Goal: Navigation & Orientation: Find specific page/section

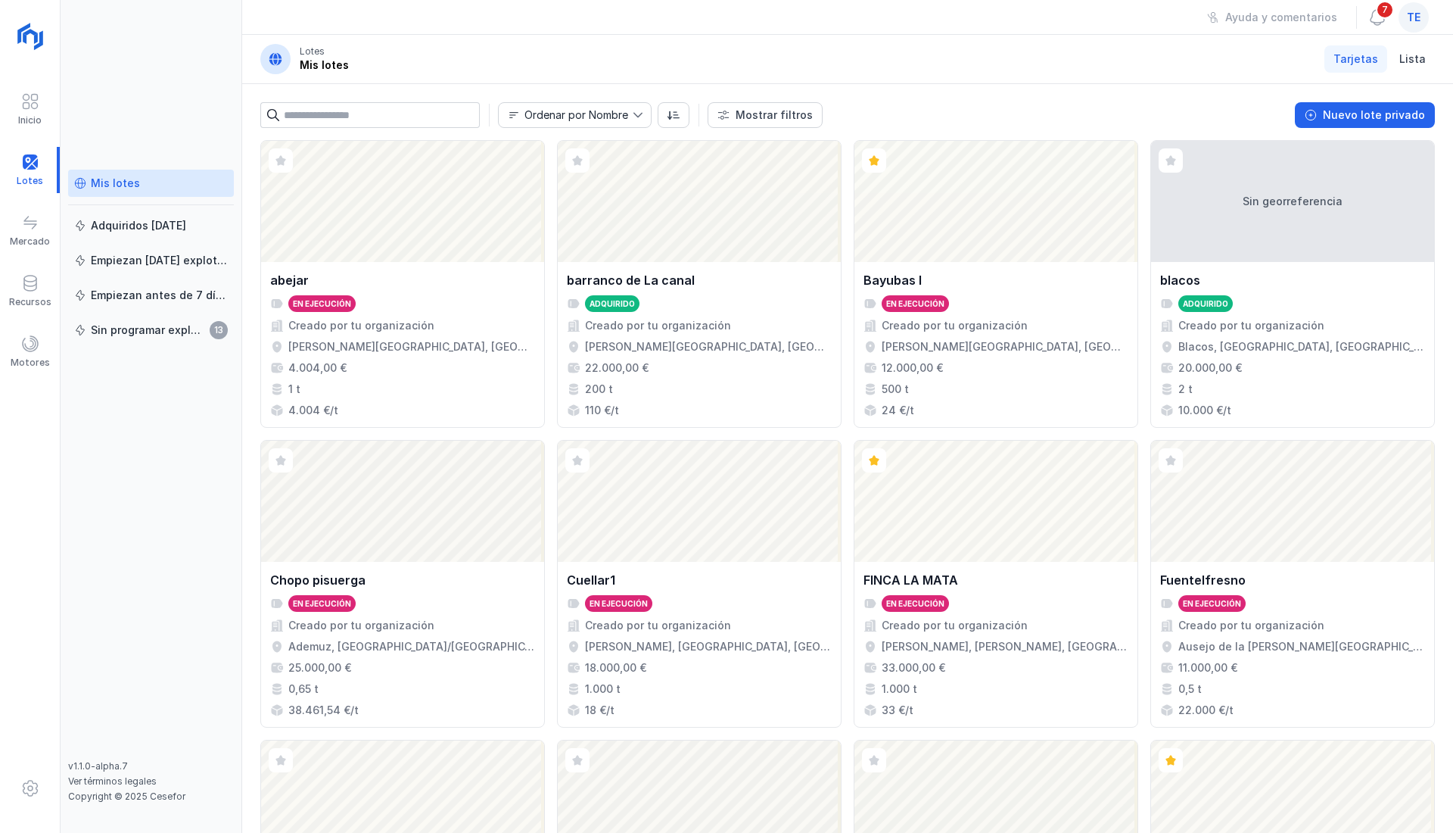
click at [30, 221] on span at bounding box center [30, 222] width 18 height 18
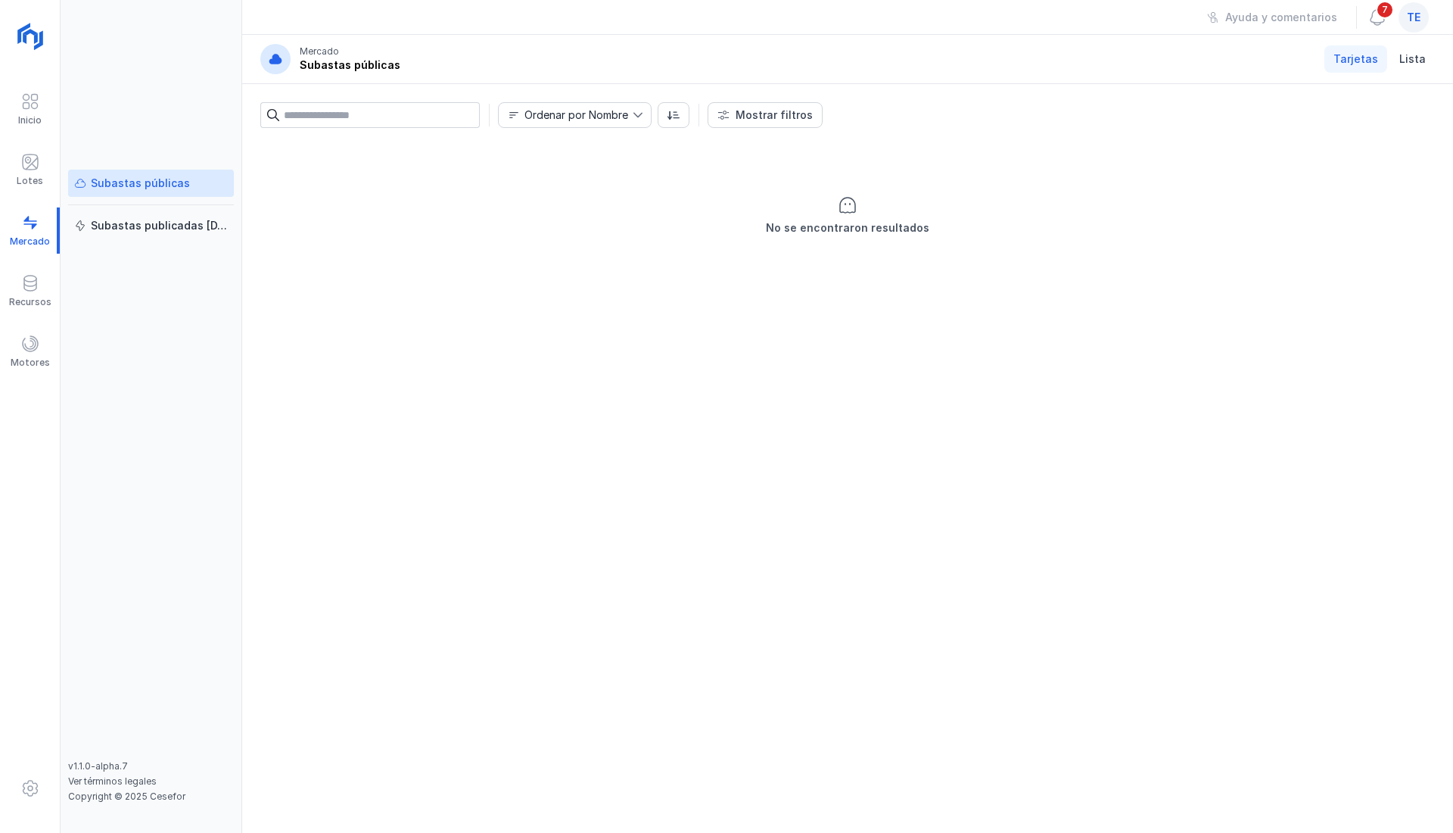
click at [163, 225] on div "Subastas publicadas hoy" at bounding box center [159, 225] width 137 height 15
click at [149, 173] on link "Subastas públicas" at bounding box center [151, 183] width 166 height 27
click at [160, 232] on div "Subastas publicadas hoy" at bounding box center [159, 225] width 137 height 15
click at [33, 174] on div at bounding box center [30, 164] width 18 height 22
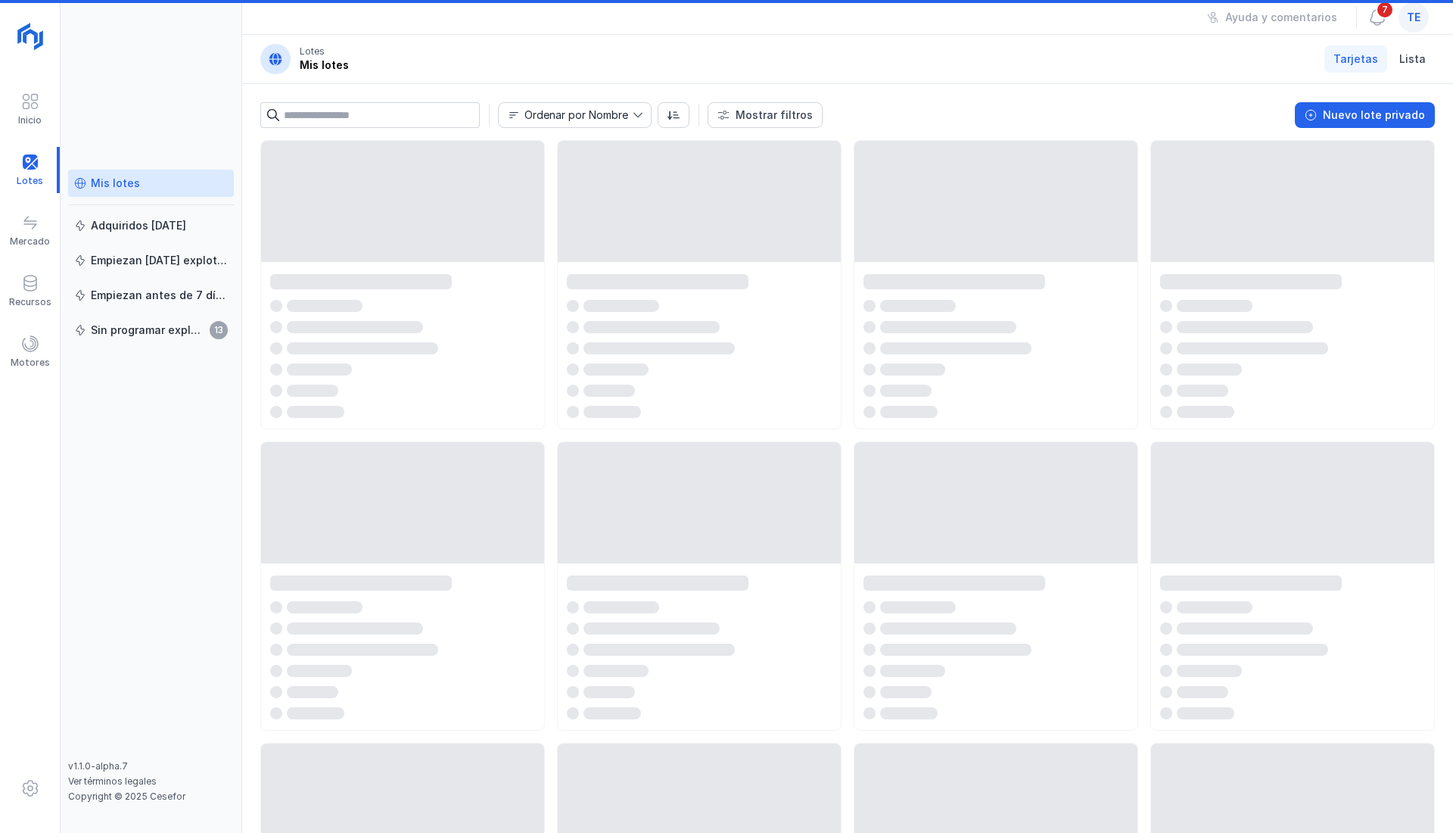
click at [126, 176] on div "Mis lotes" at bounding box center [115, 183] width 49 height 15
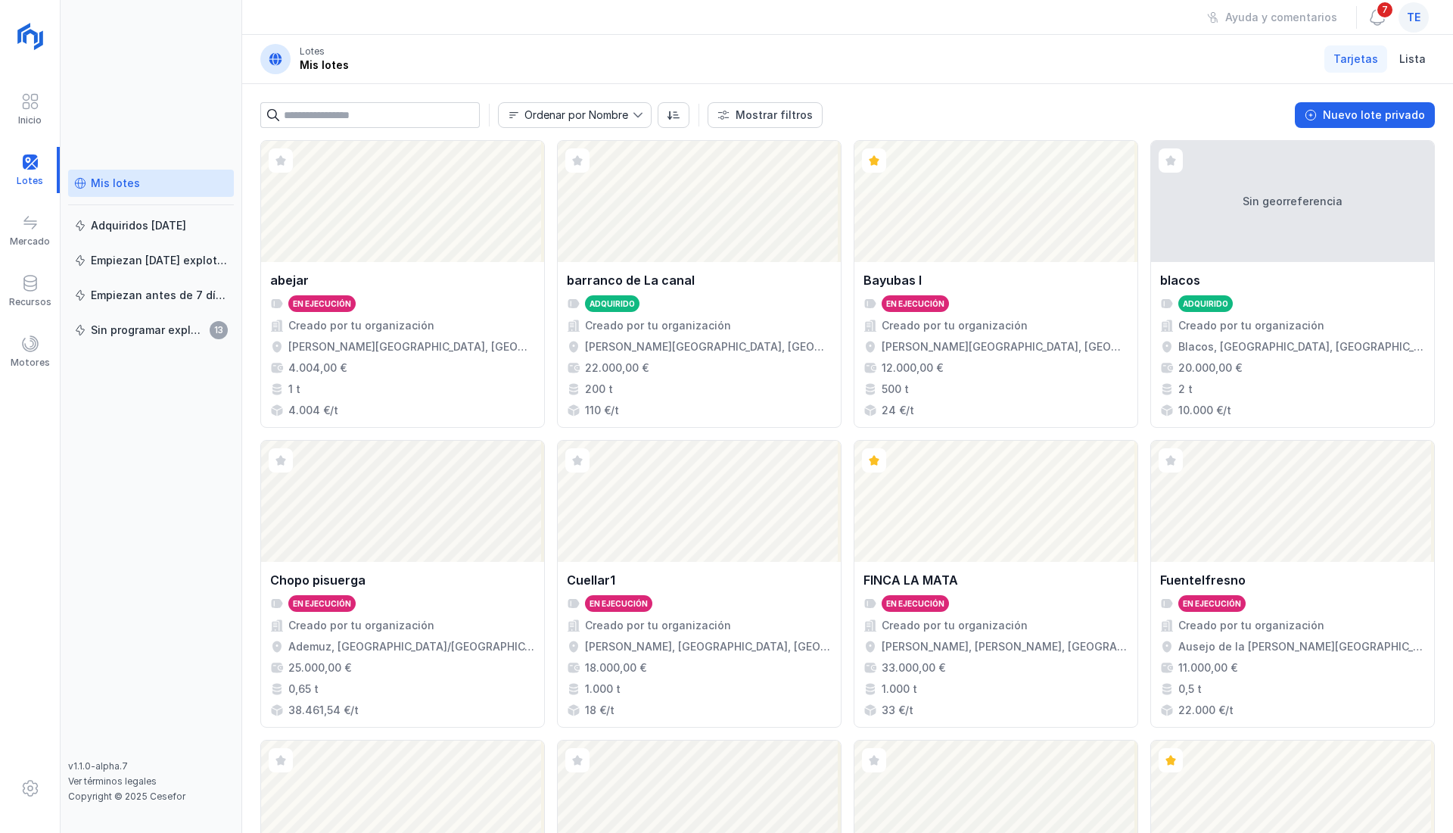
click at [139, 221] on div "Adquiridos hoy" at bounding box center [138, 225] width 95 height 15
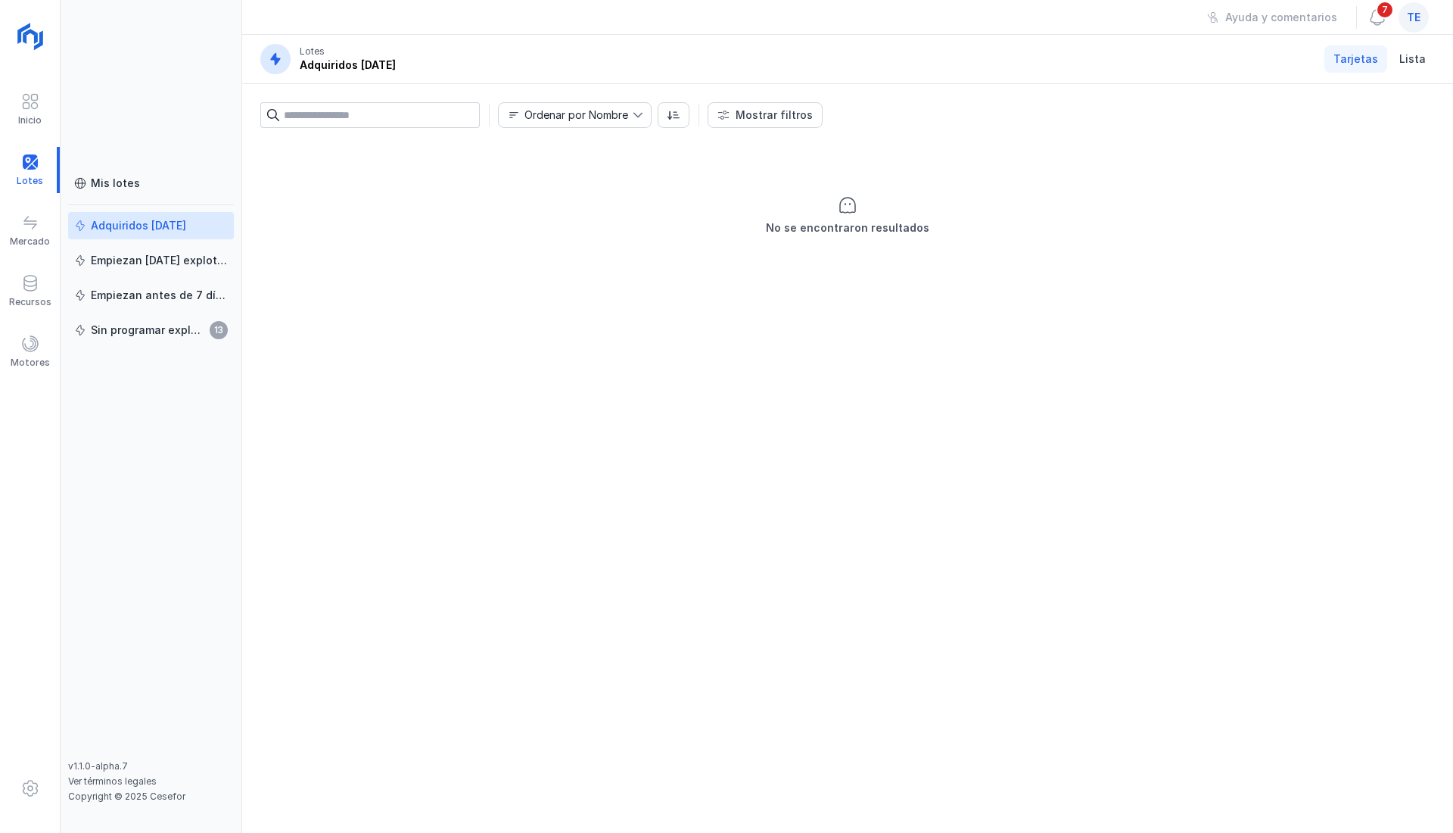
click at [150, 259] on div "Empiezan hoy explotación" at bounding box center [159, 260] width 137 height 15
click at [163, 289] on div "Empiezan antes de 7 [PERSON_NAME]" at bounding box center [159, 295] width 137 height 15
click at [151, 327] on div "Sin programar explotación" at bounding box center [148, 329] width 114 height 15
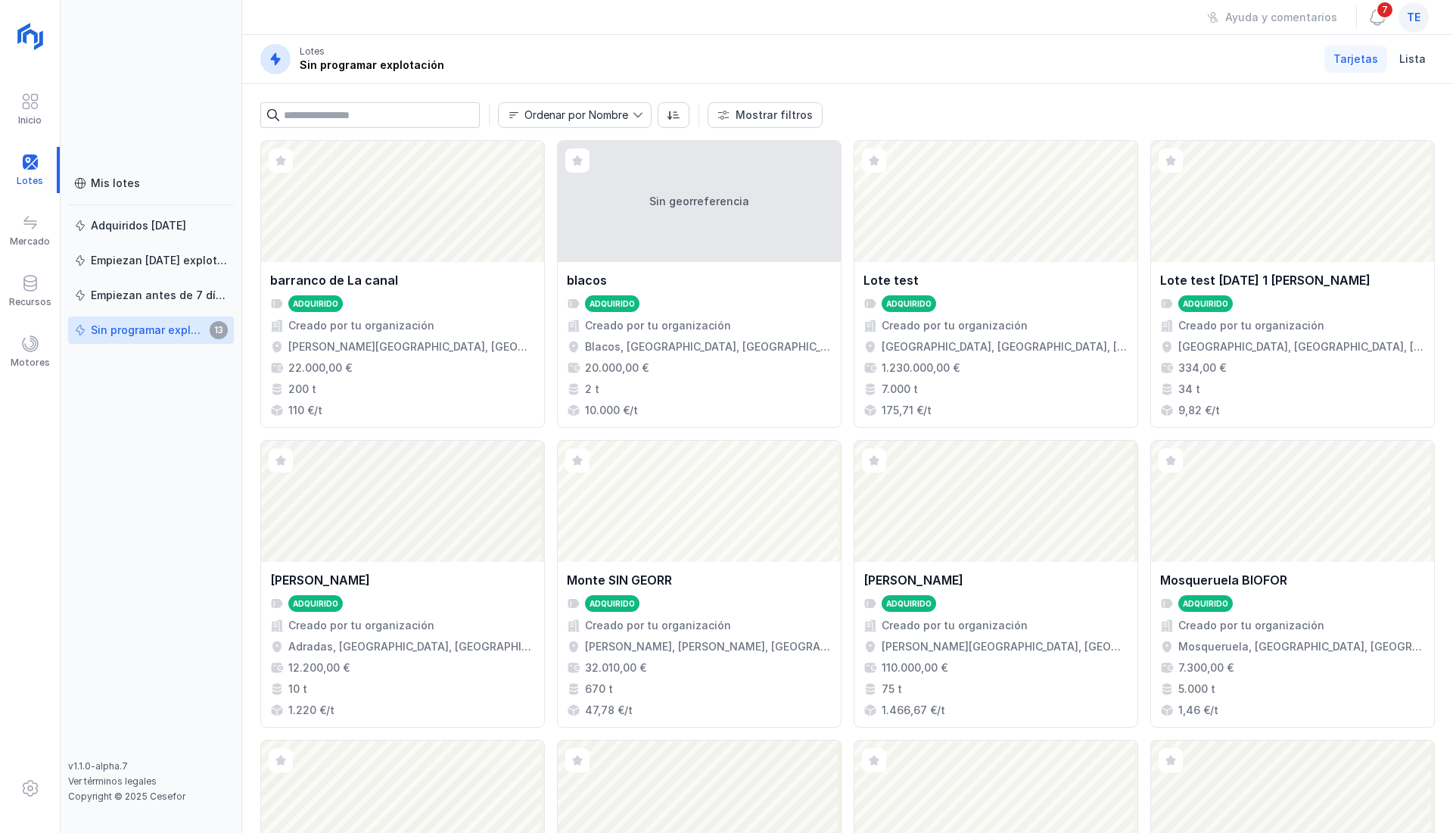
click at [114, 185] on div "Mis lotes" at bounding box center [115, 183] width 49 height 15
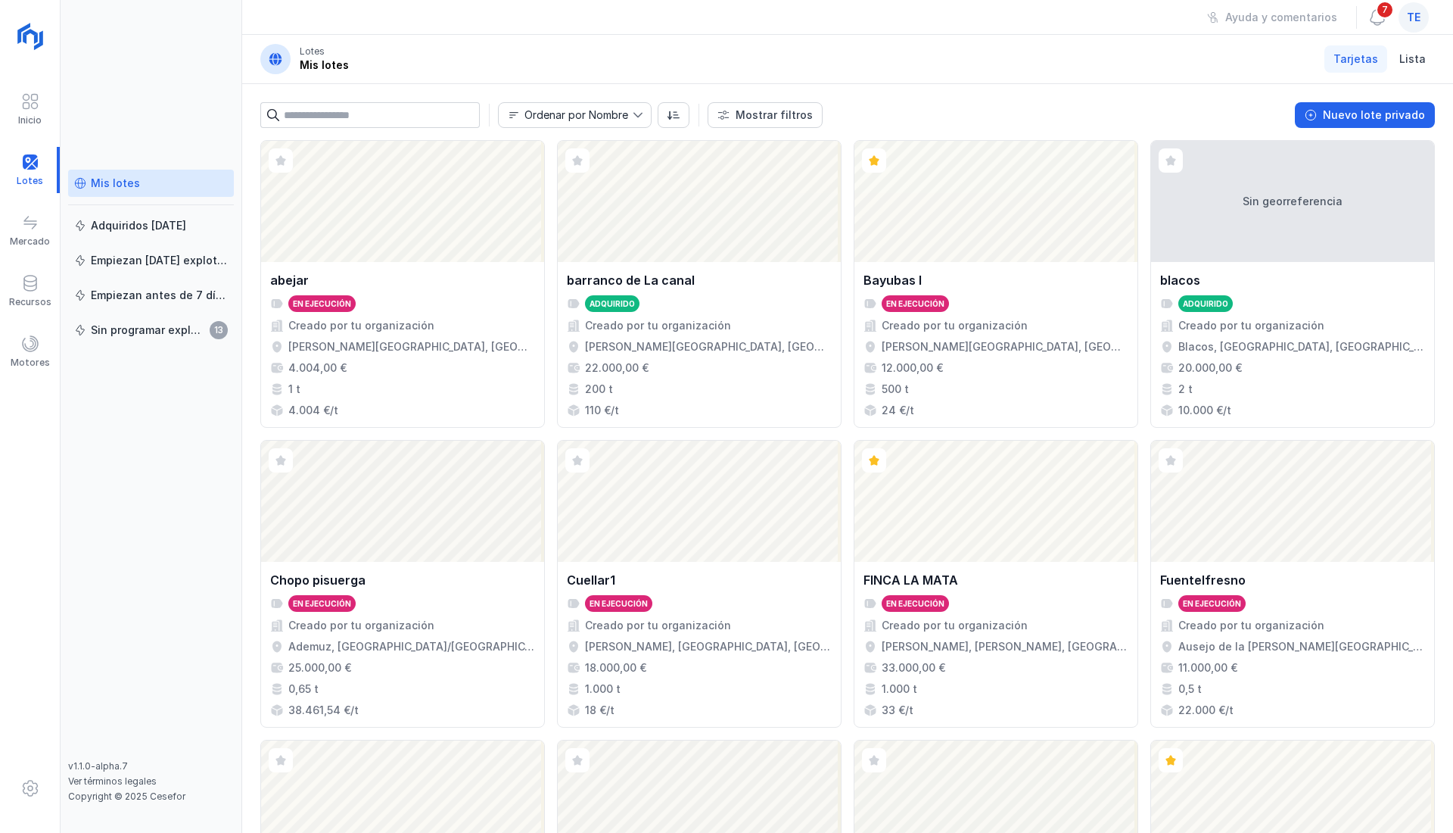
scroll to position [859, 0]
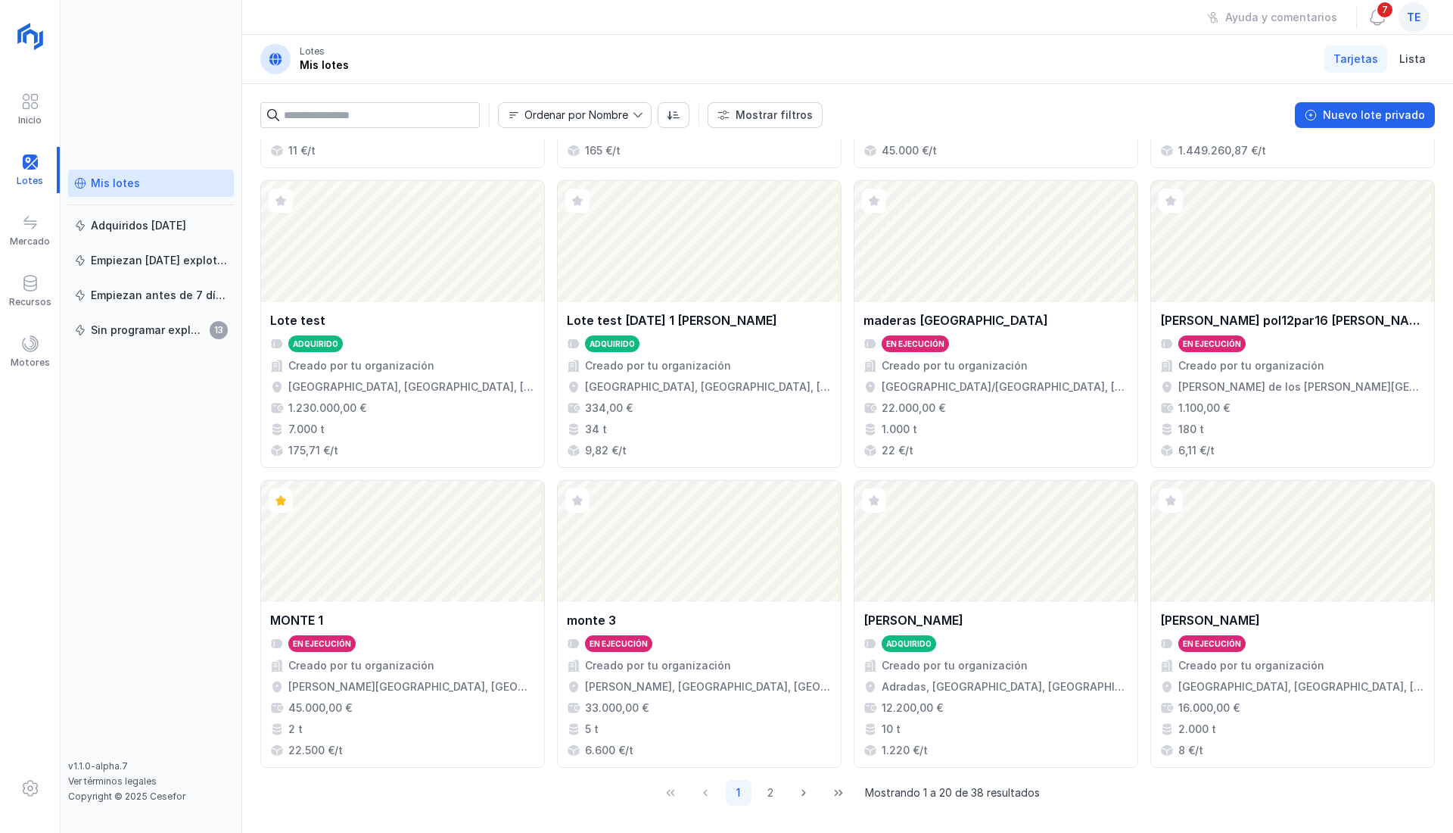
click at [434, 596] on div "Abrir lote" at bounding box center [402, 541] width 283 height 121
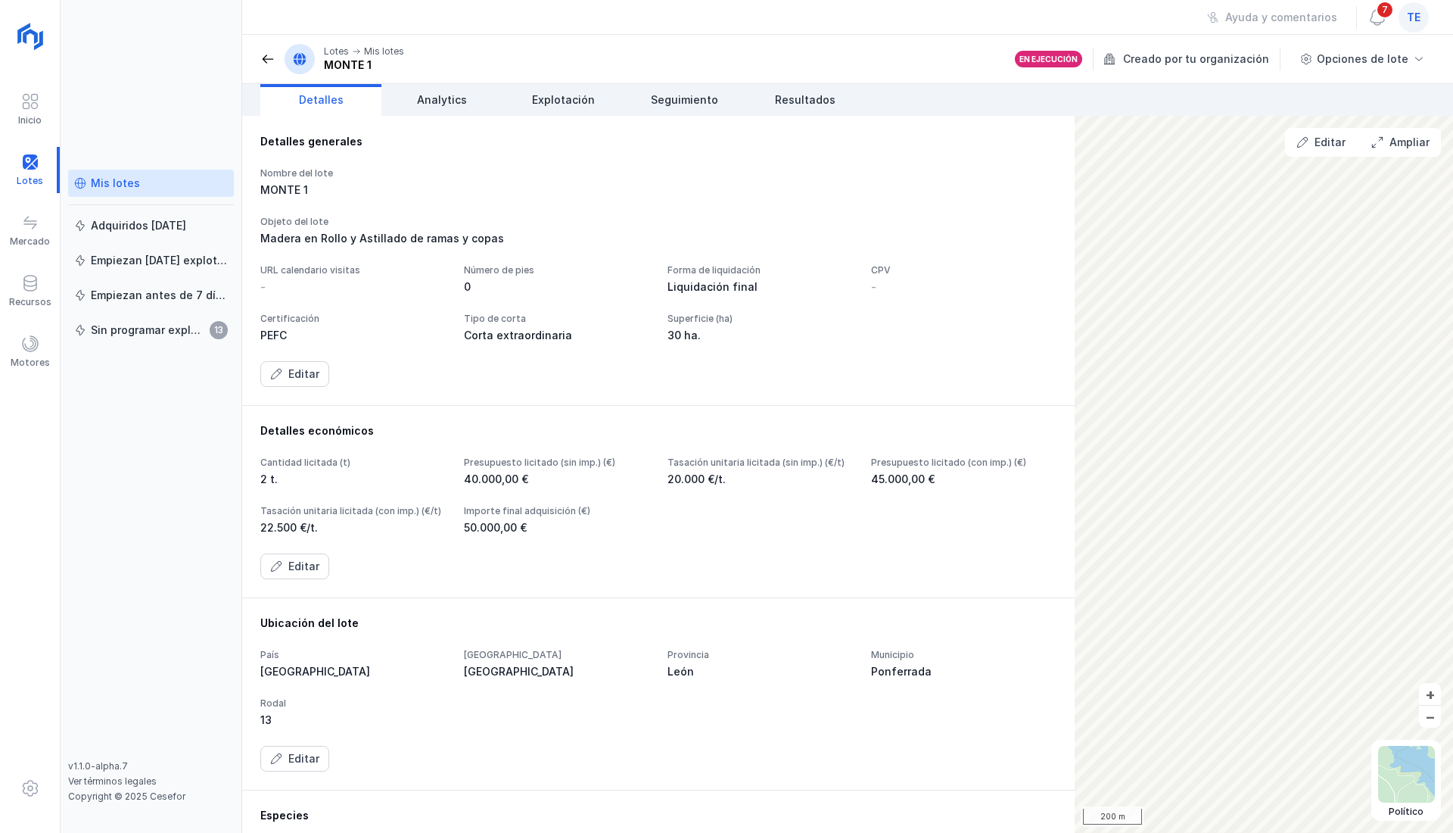
click at [577, 106] on span "Explotación" at bounding box center [563, 99] width 63 height 15
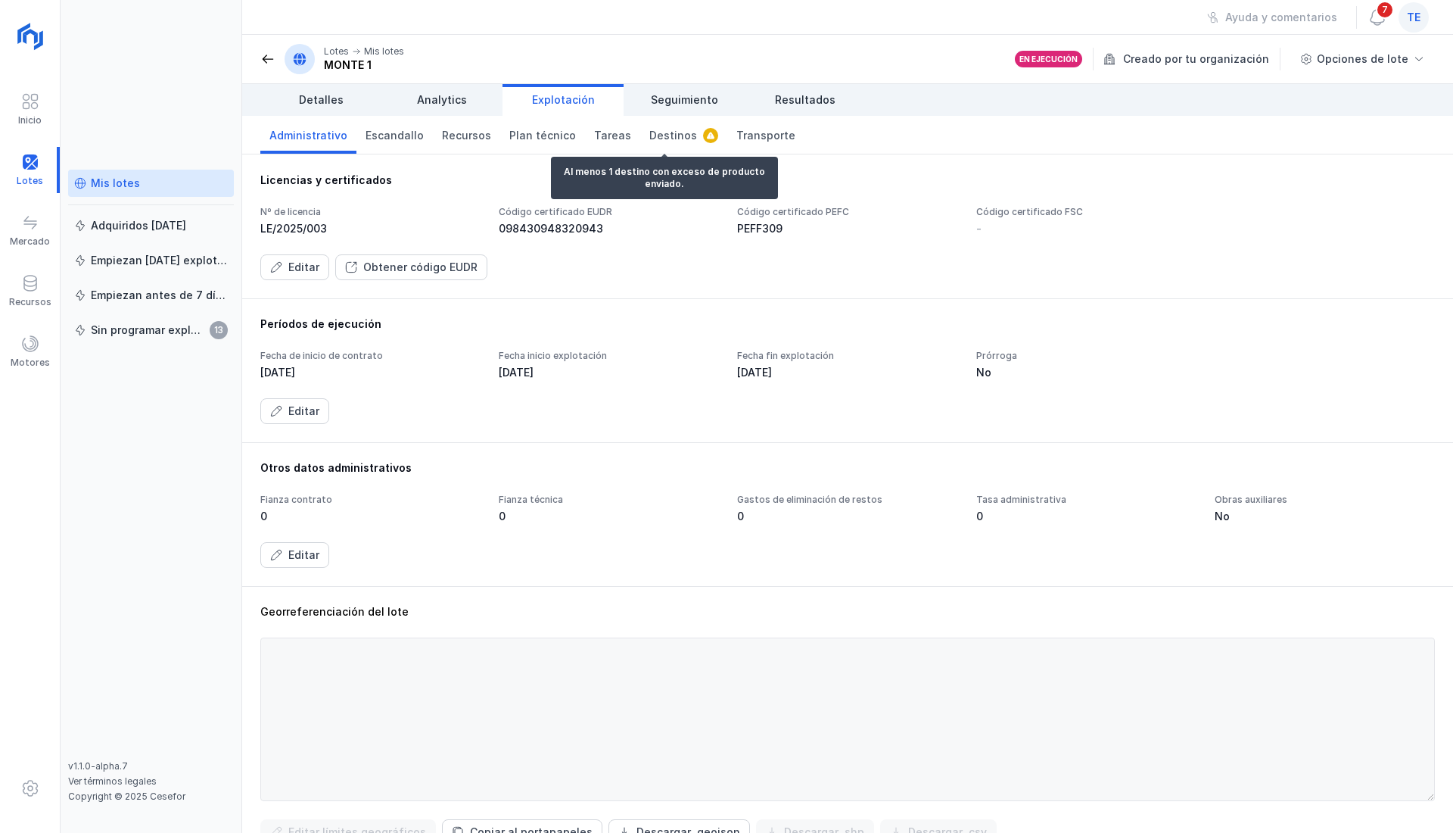
click at [706, 133] on span "button" at bounding box center [710, 135] width 9 height 9
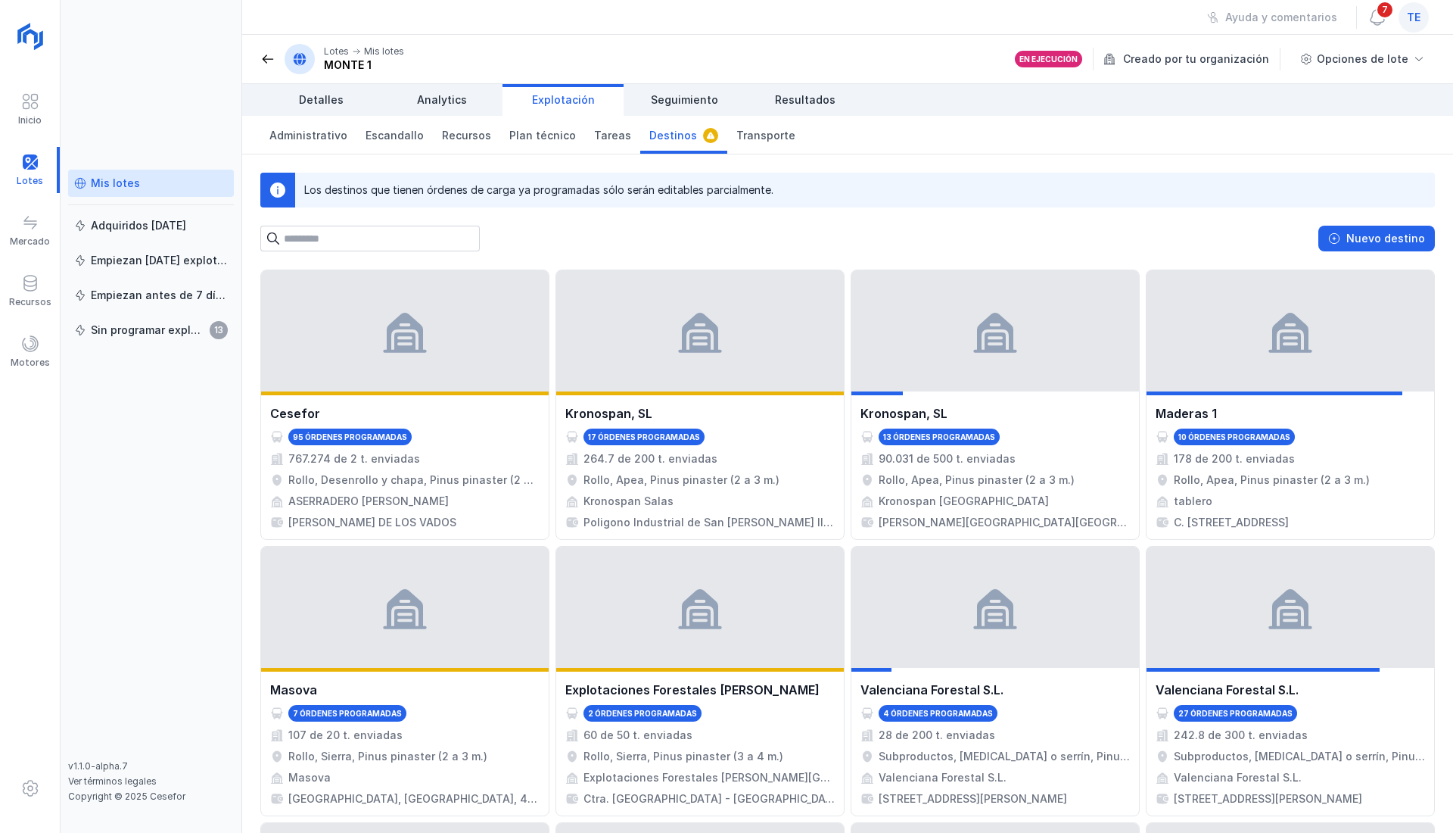
click at [606, 147] on link "Tareas" at bounding box center [612, 135] width 55 height 38
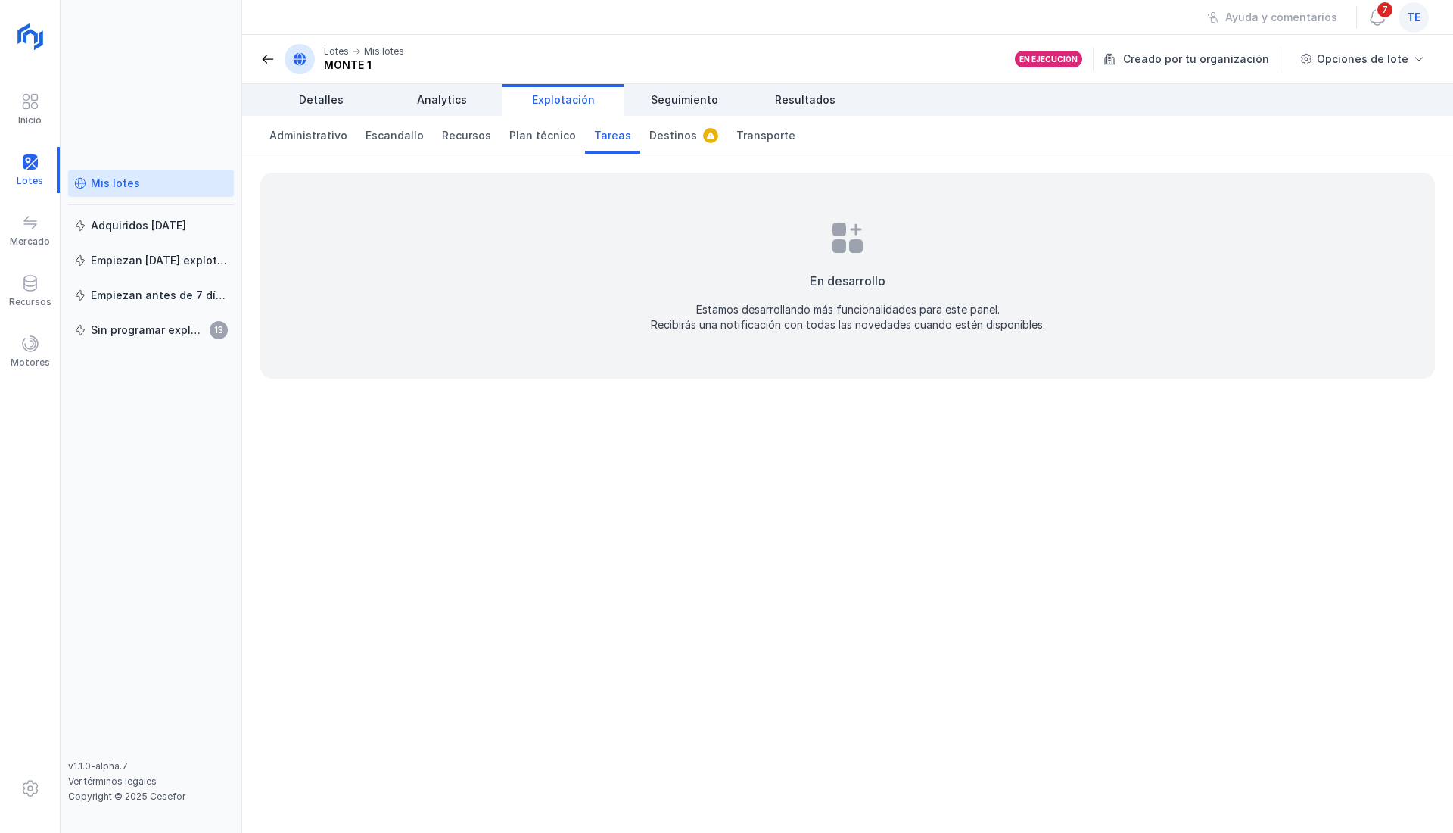
click at [754, 129] on span "Transporte" at bounding box center [765, 135] width 59 height 15
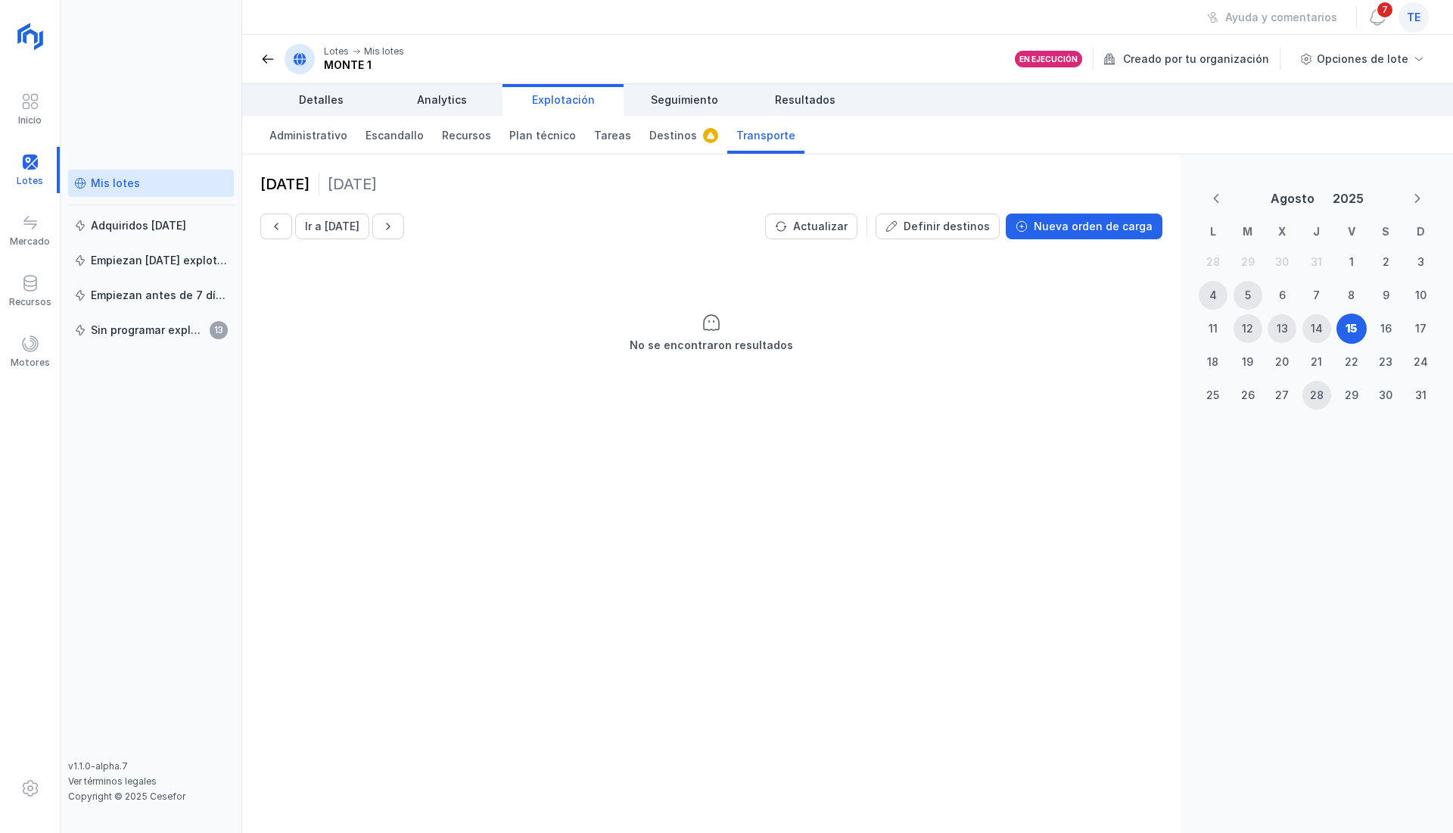
click at [1307, 332] on div "14" at bounding box center [1317, 328] width 29 height 29
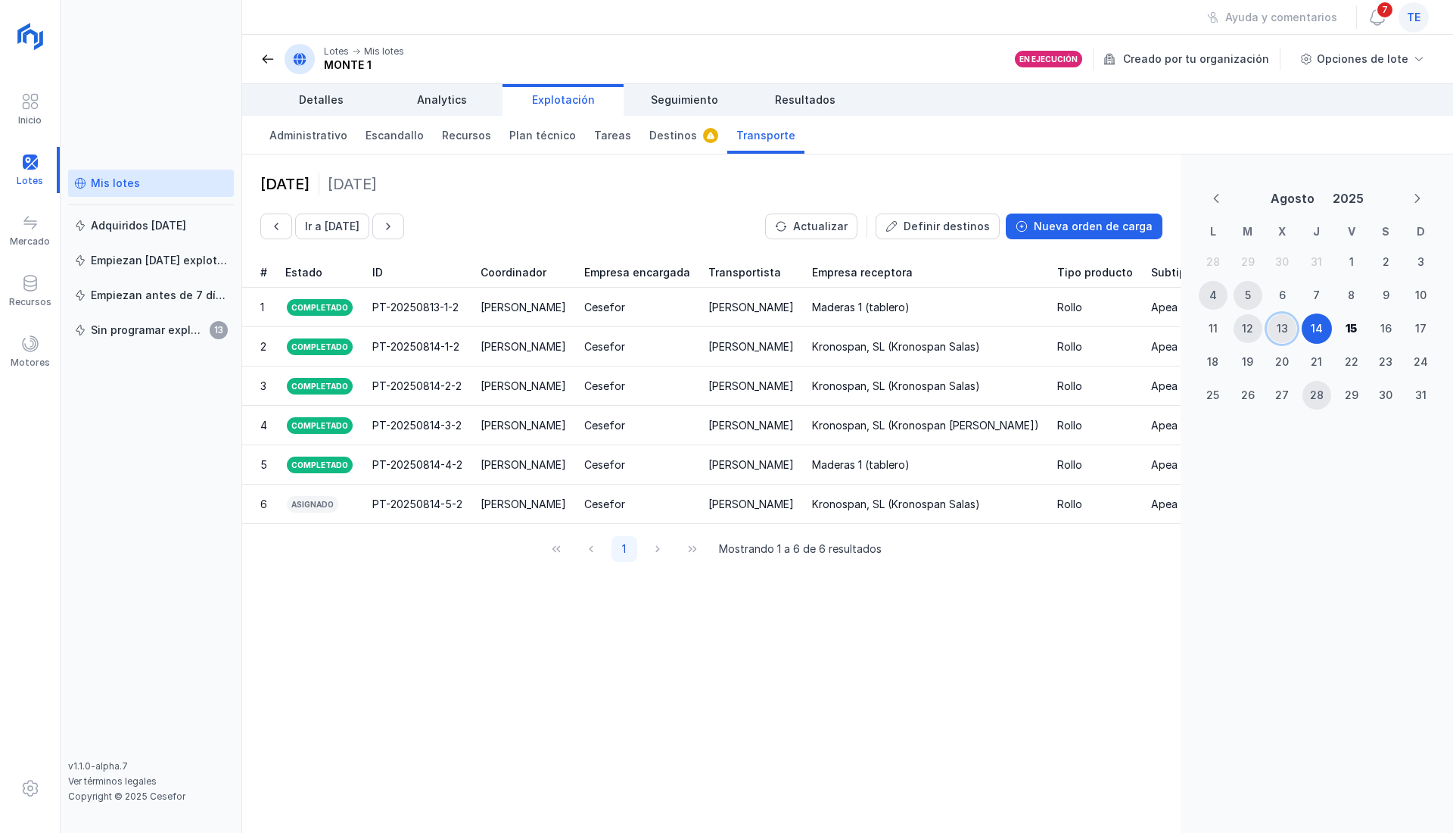
click at [1285, 323] on div "13" at bounding box center [1282, 328] width 11 height 15
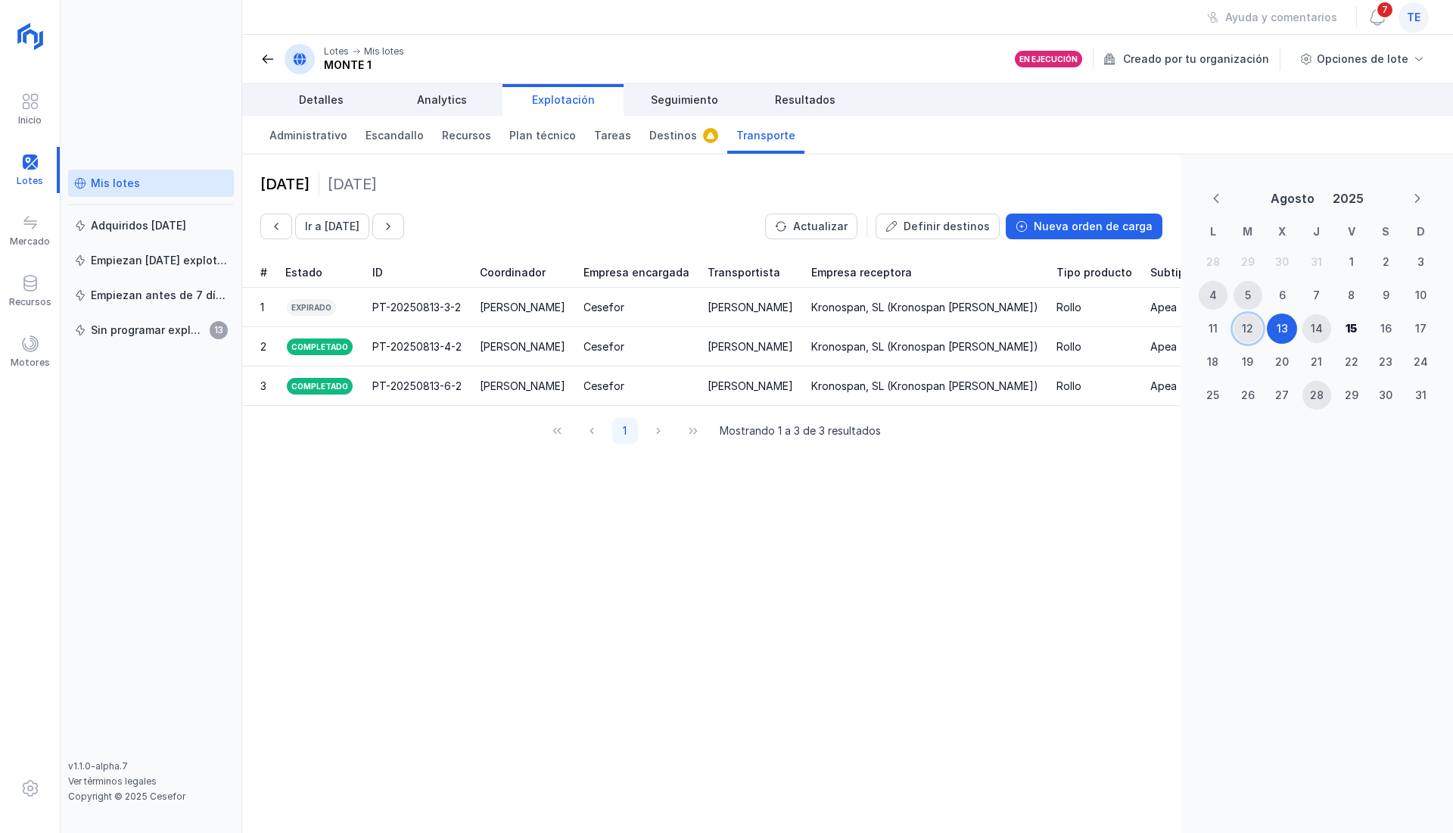
click at [1249, 335] on div "12" at bounding box center [1247, 328] width 11 height 15
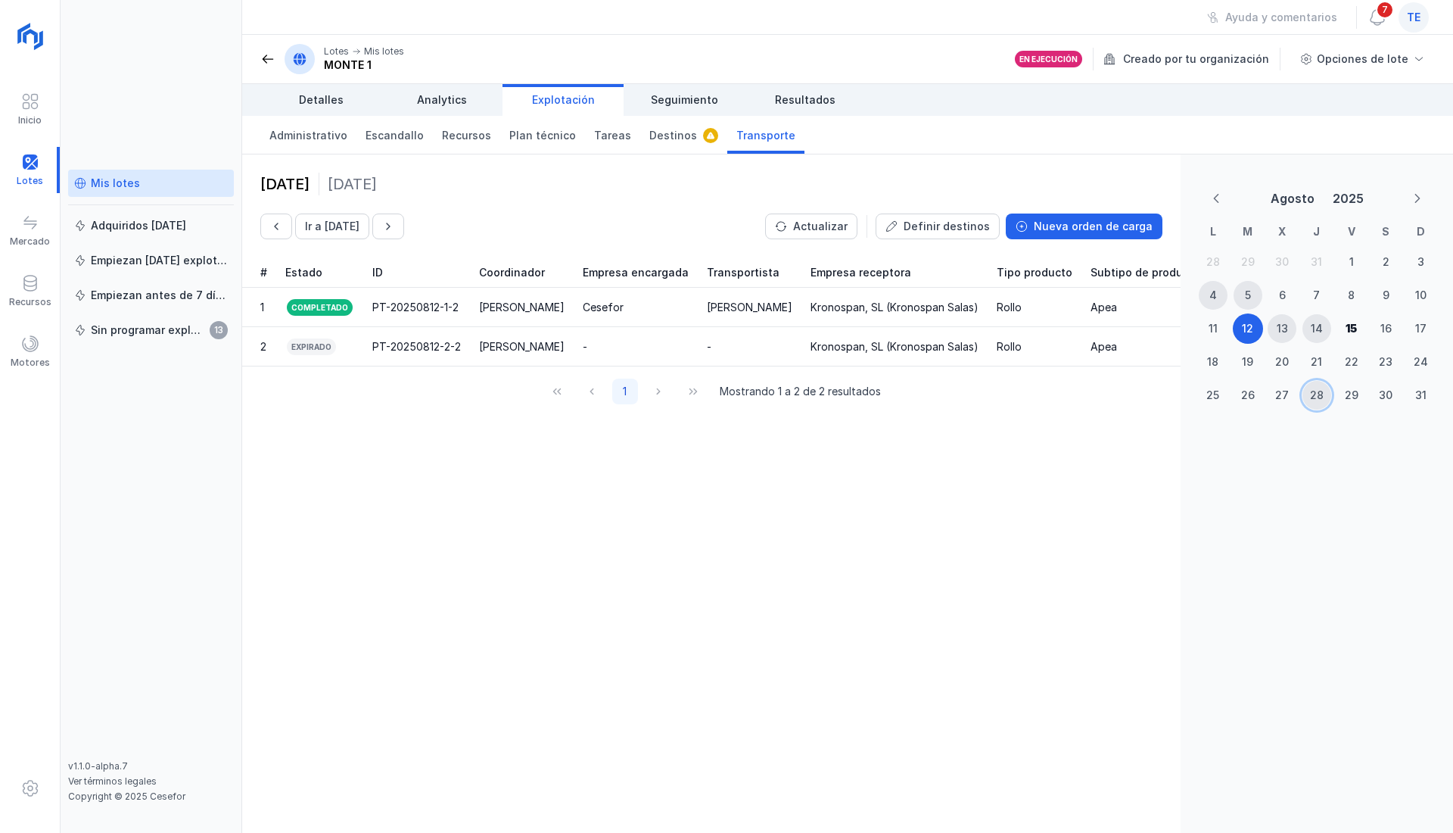
click at [1322, 389] on div "28" at bounding box center [1317, 395] width 14 height 15
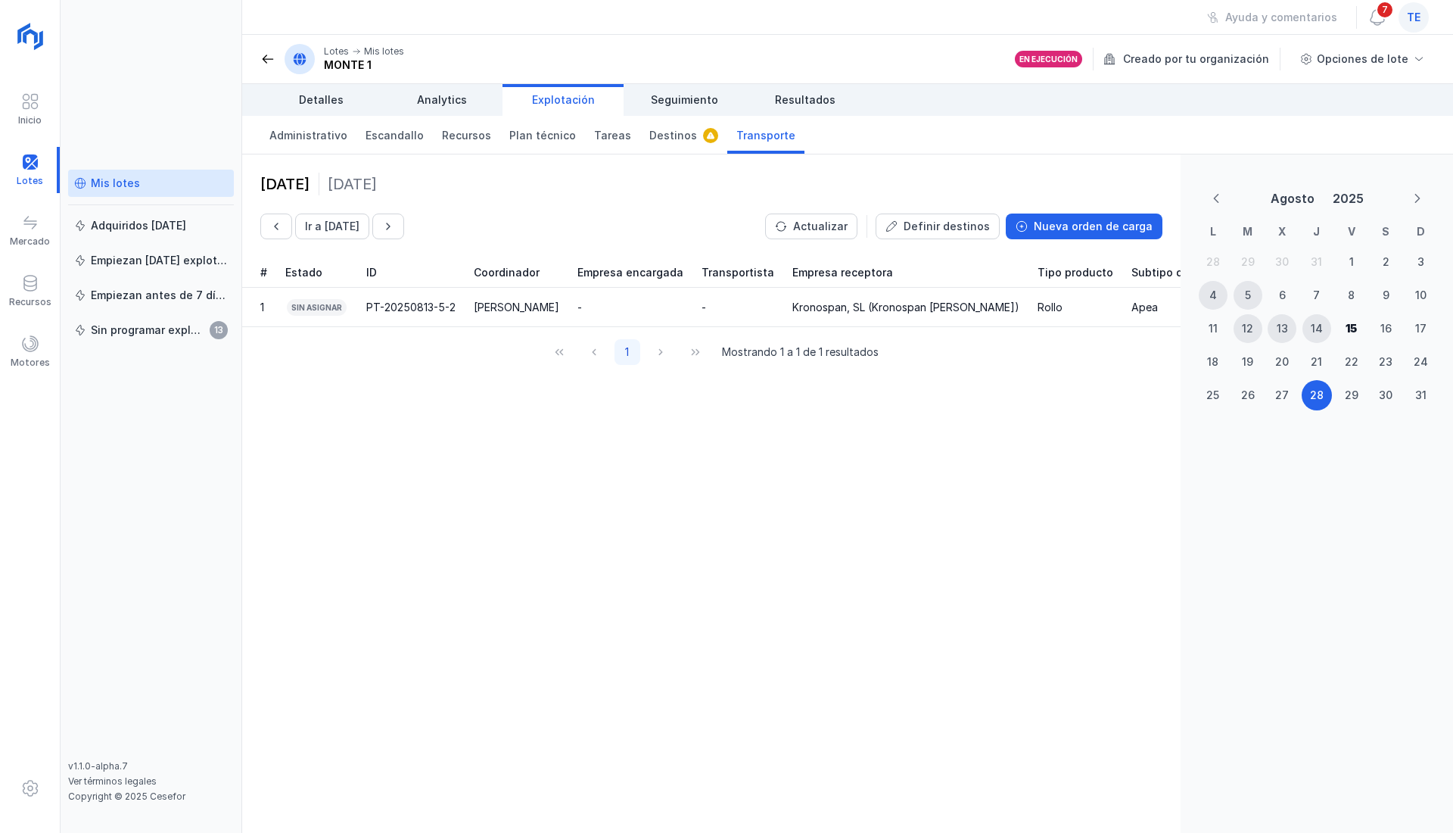
click at [676, 101] on span "Seguimiento" at bounding box center [684, 99] width 67 height 15
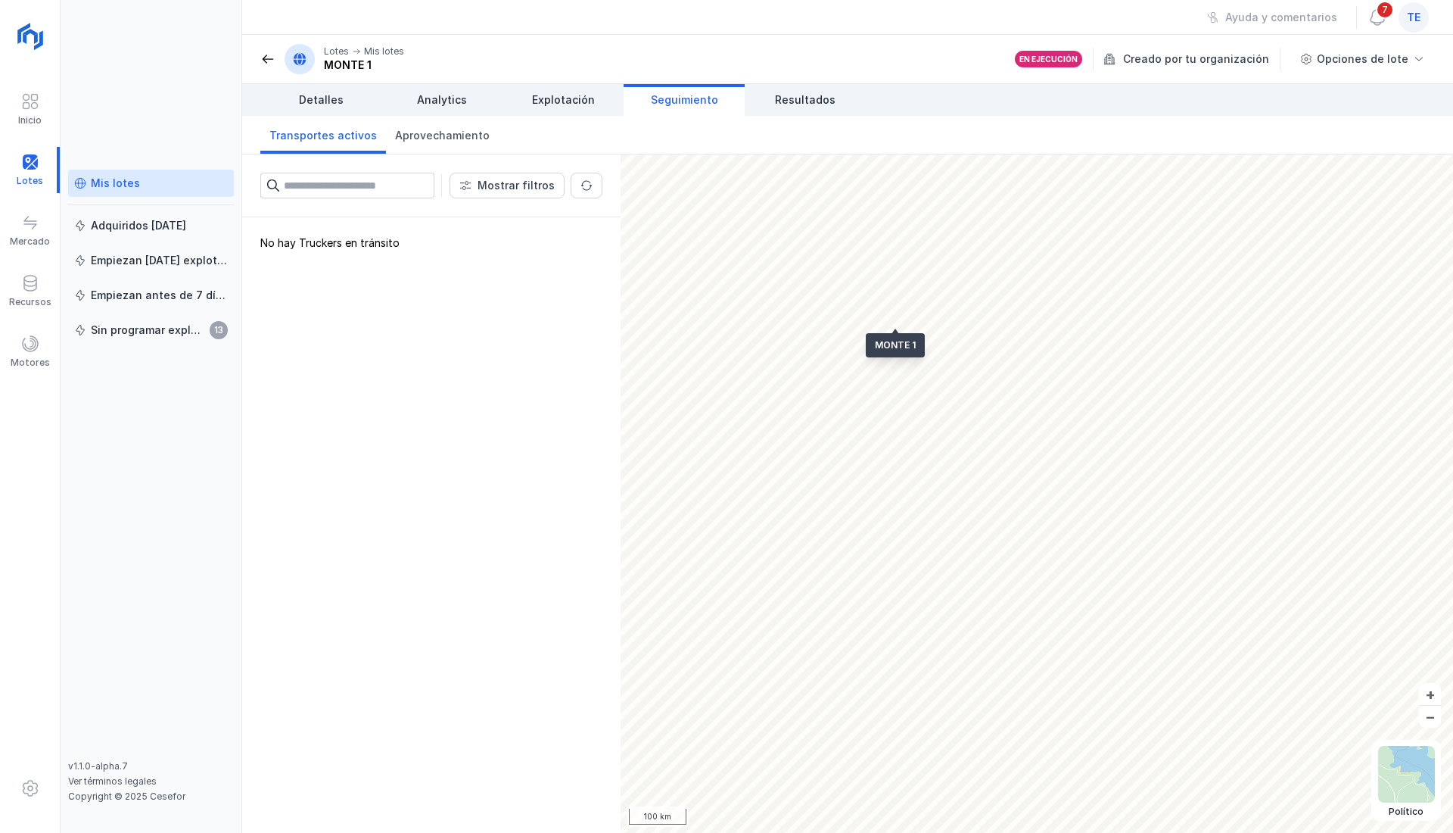
click at [808, 98] on span "Resultados" at bounding box center [805, 99] width 61 height 15
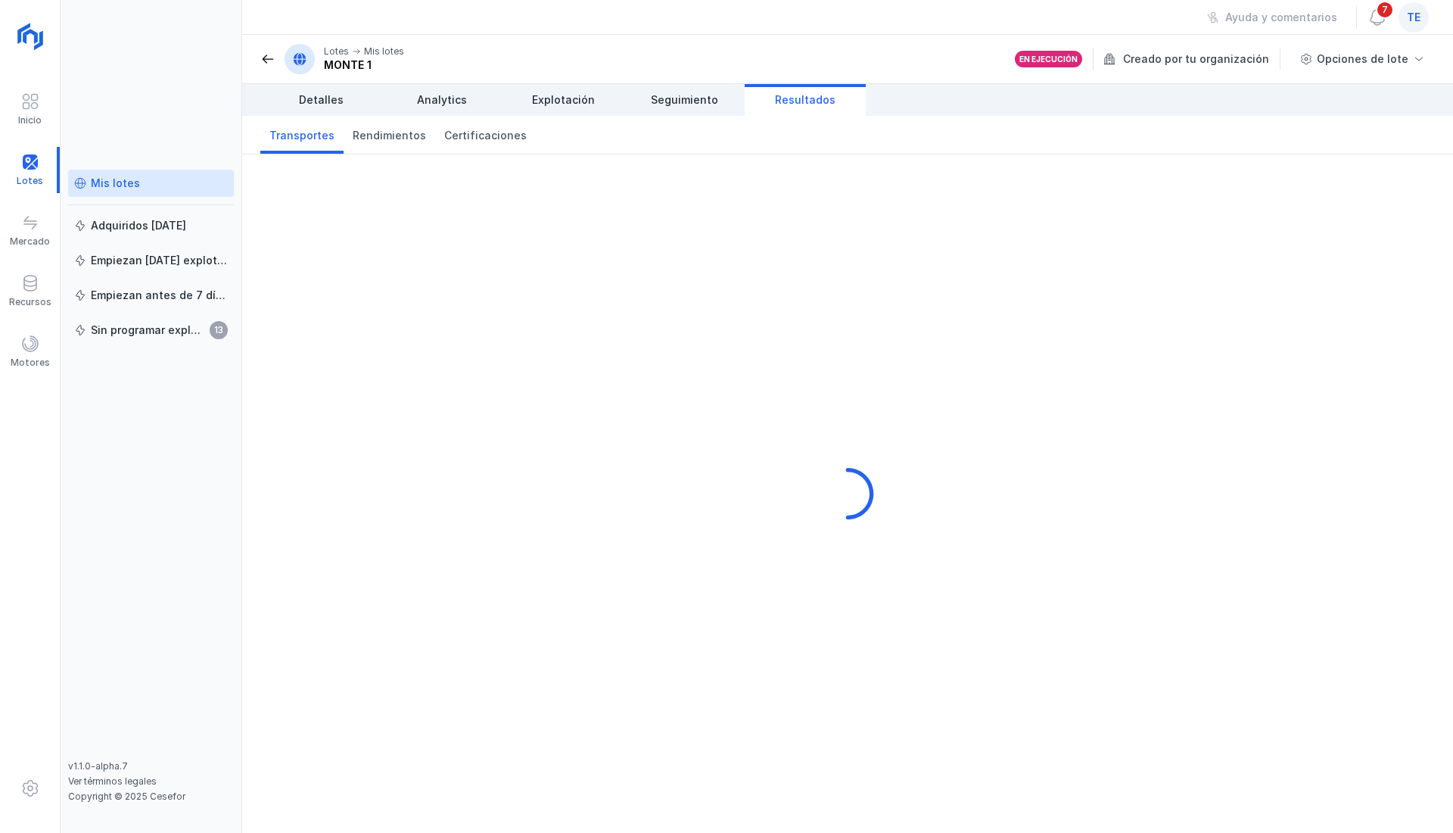
click at [462, 136] on span "Certificaciones" at bounding box center [485, 135] width 83 height 15
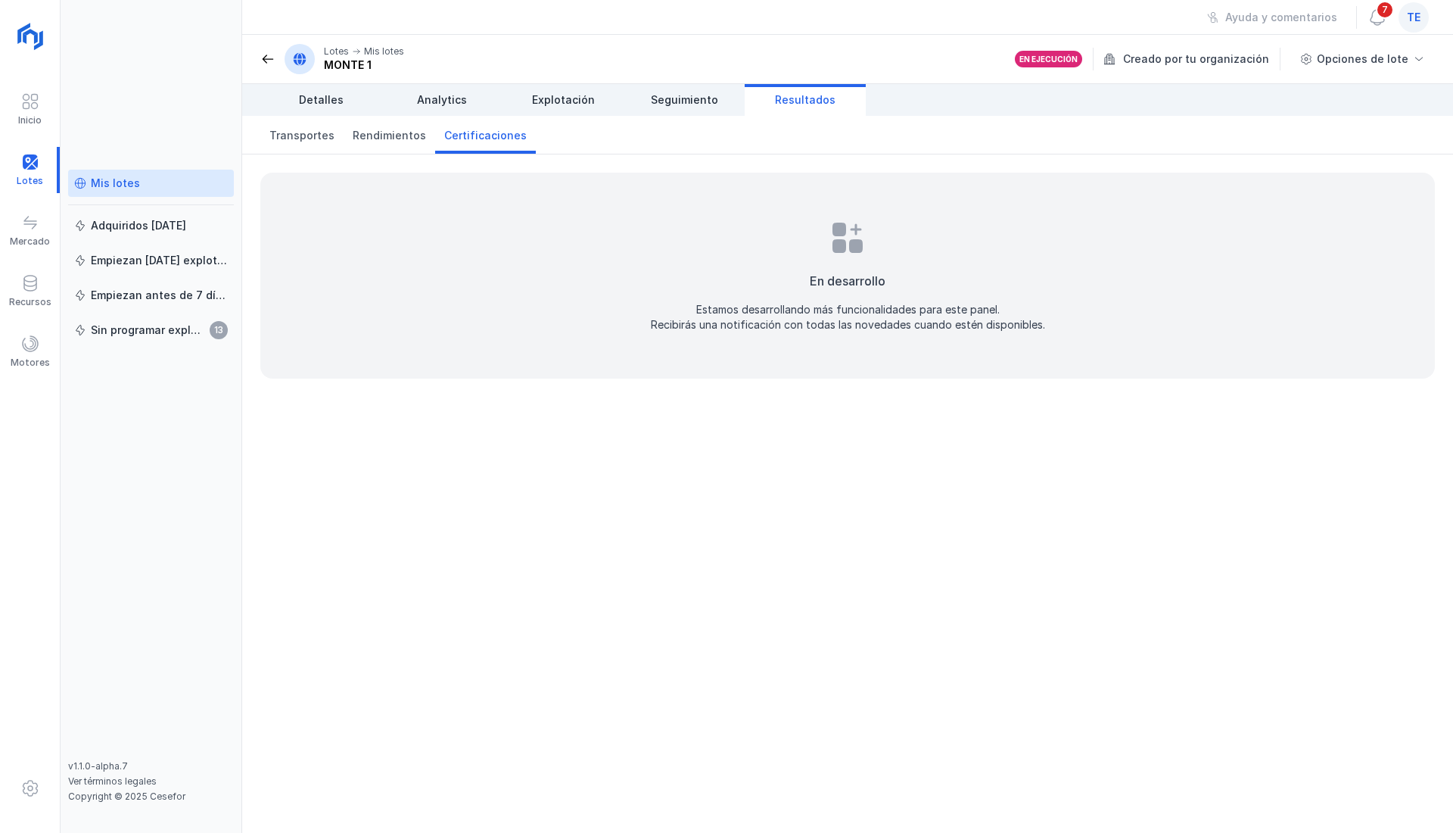
click at [389, 132] on span "Rendimientos" at bounding box center [389, 135] width 73 height 15
click at [319, 123] on link "Transportes" at bounding box center [301, 135] width 83 height 38
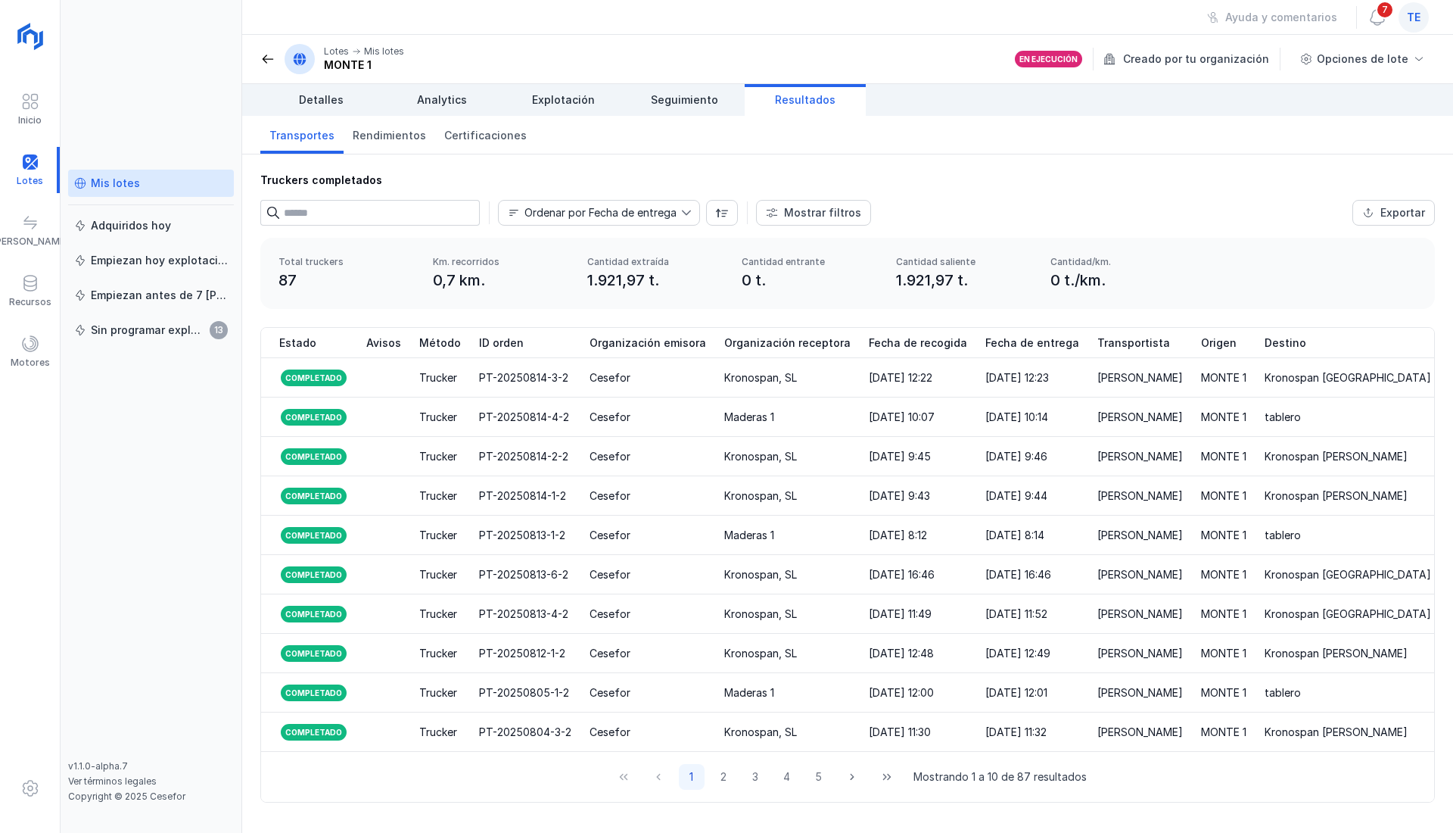
scroll to position [2, 0]
click at [31, 350] on span at bounding box center [30, 344] width 18 height 18
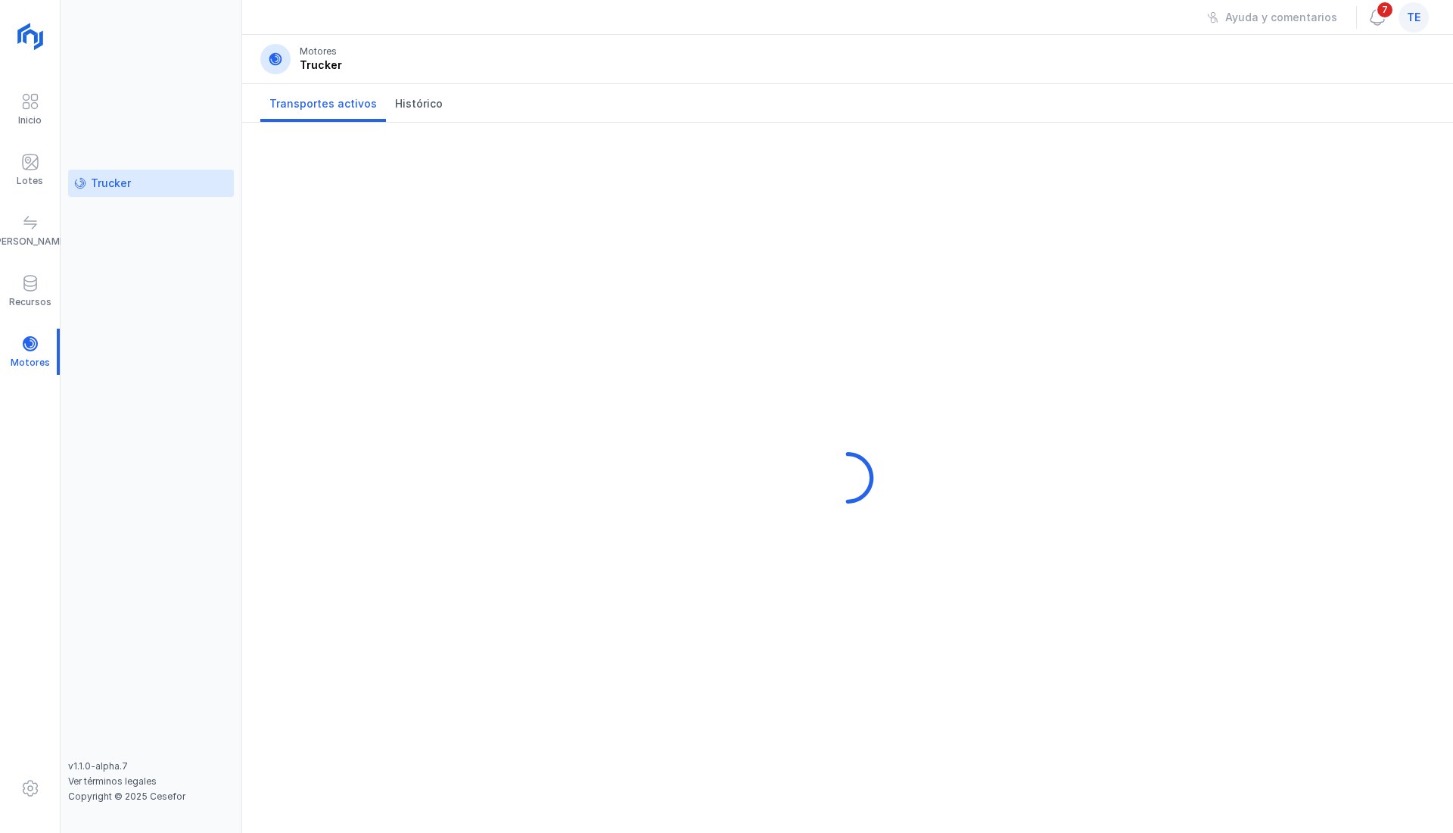
click at [117, 179] on div "Trucker" at bounding box center [111, 183] width 40 height 15
click at [409, 103] on span "Histórico" at bounding box center [419, 103] width 48 height 15
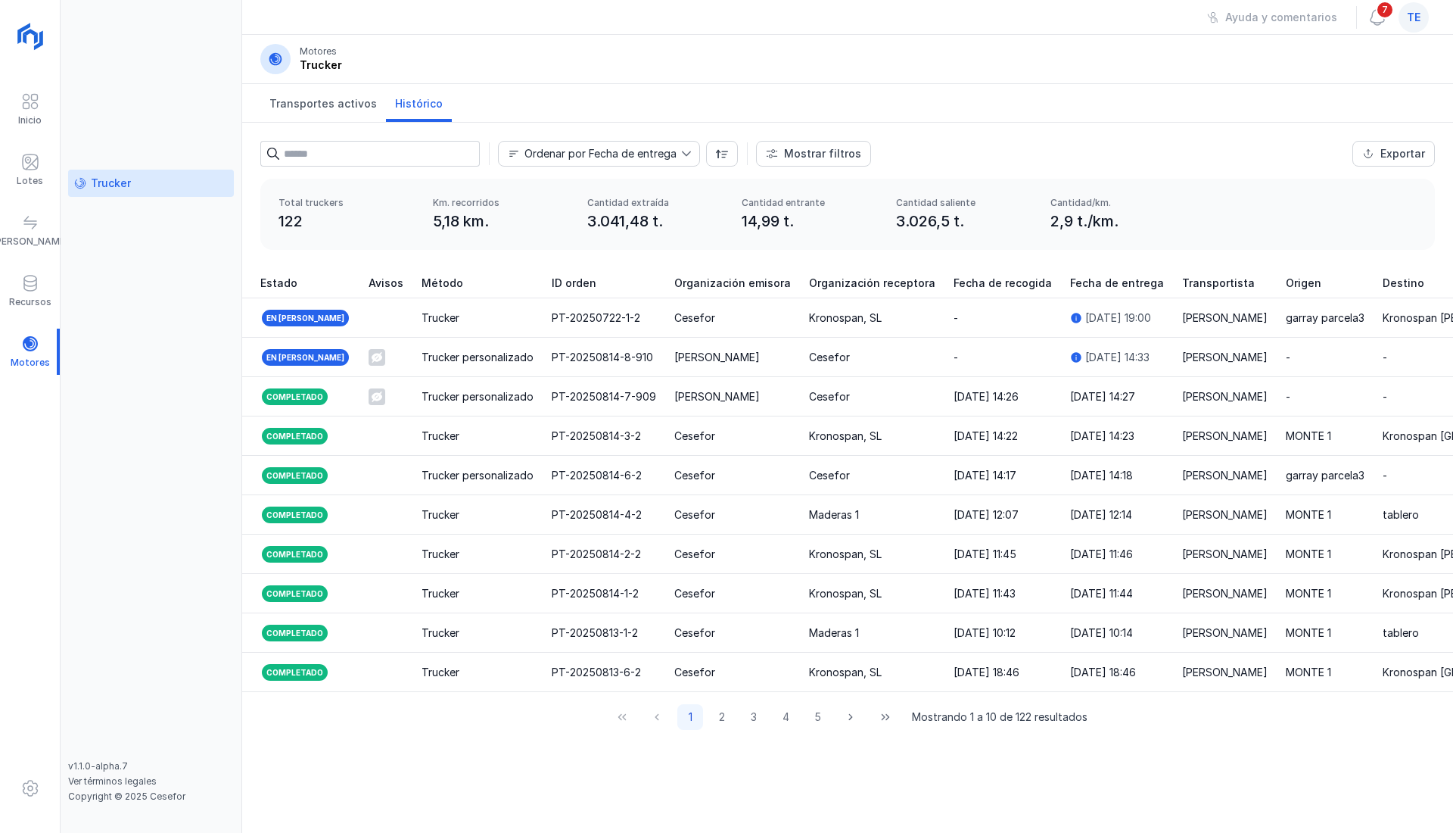
click at [336, 101] on span "Transportes activos" at bounding box center [322, 103] width 107 height 15
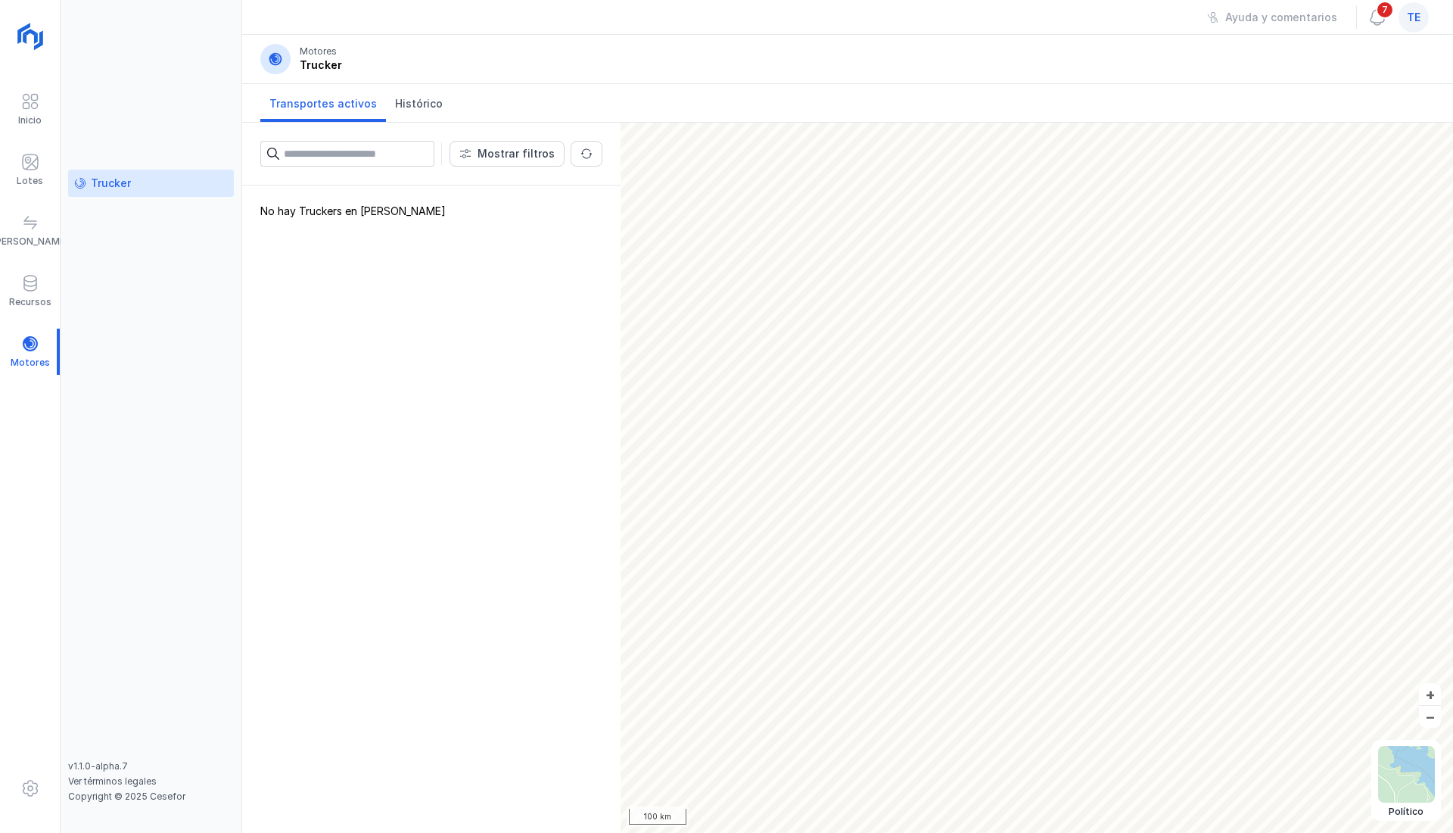
click at [1375, 20] on span at bounding box center [1378, 17] width 18 height 18
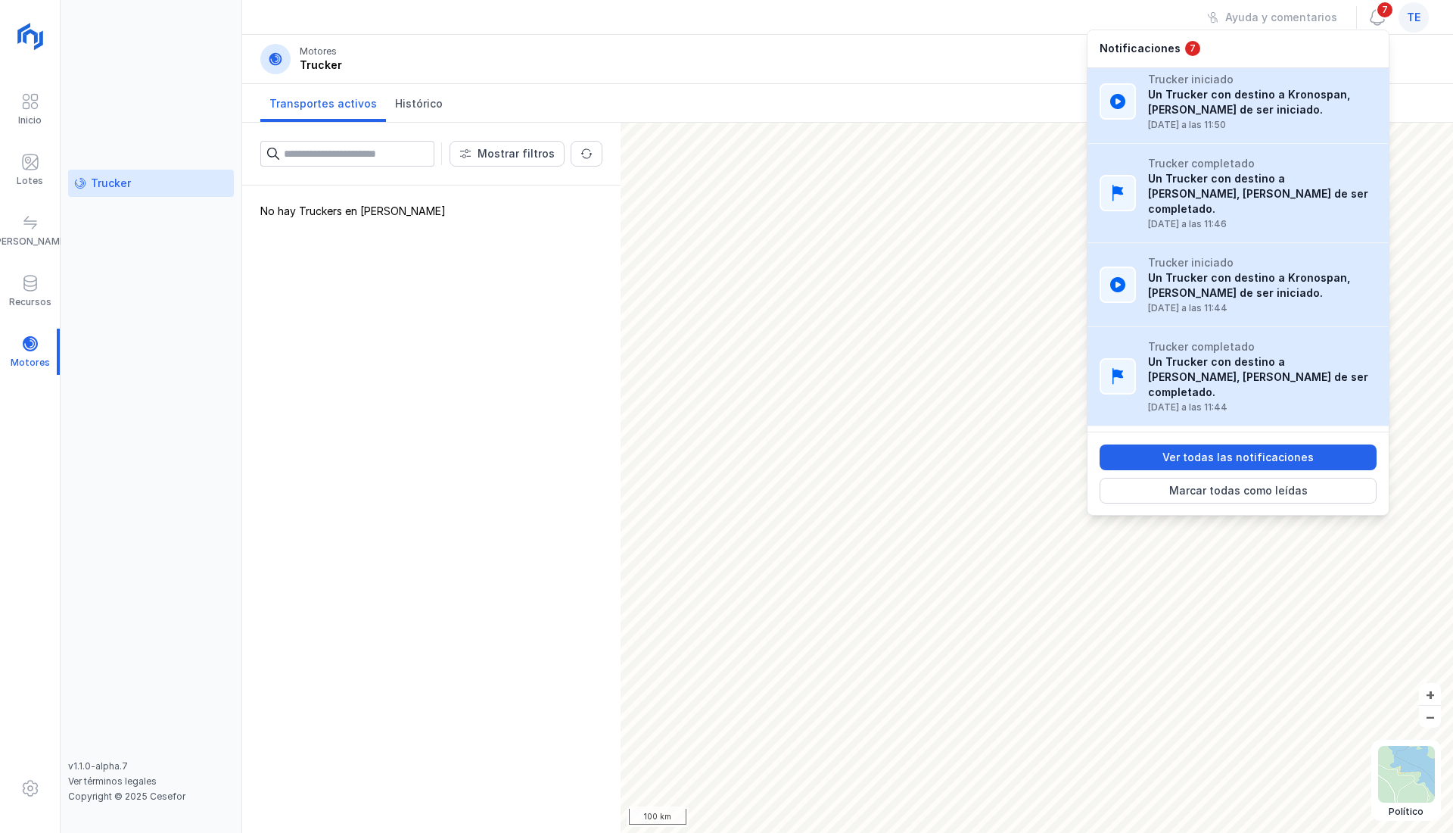
scroll to position [390, 0]
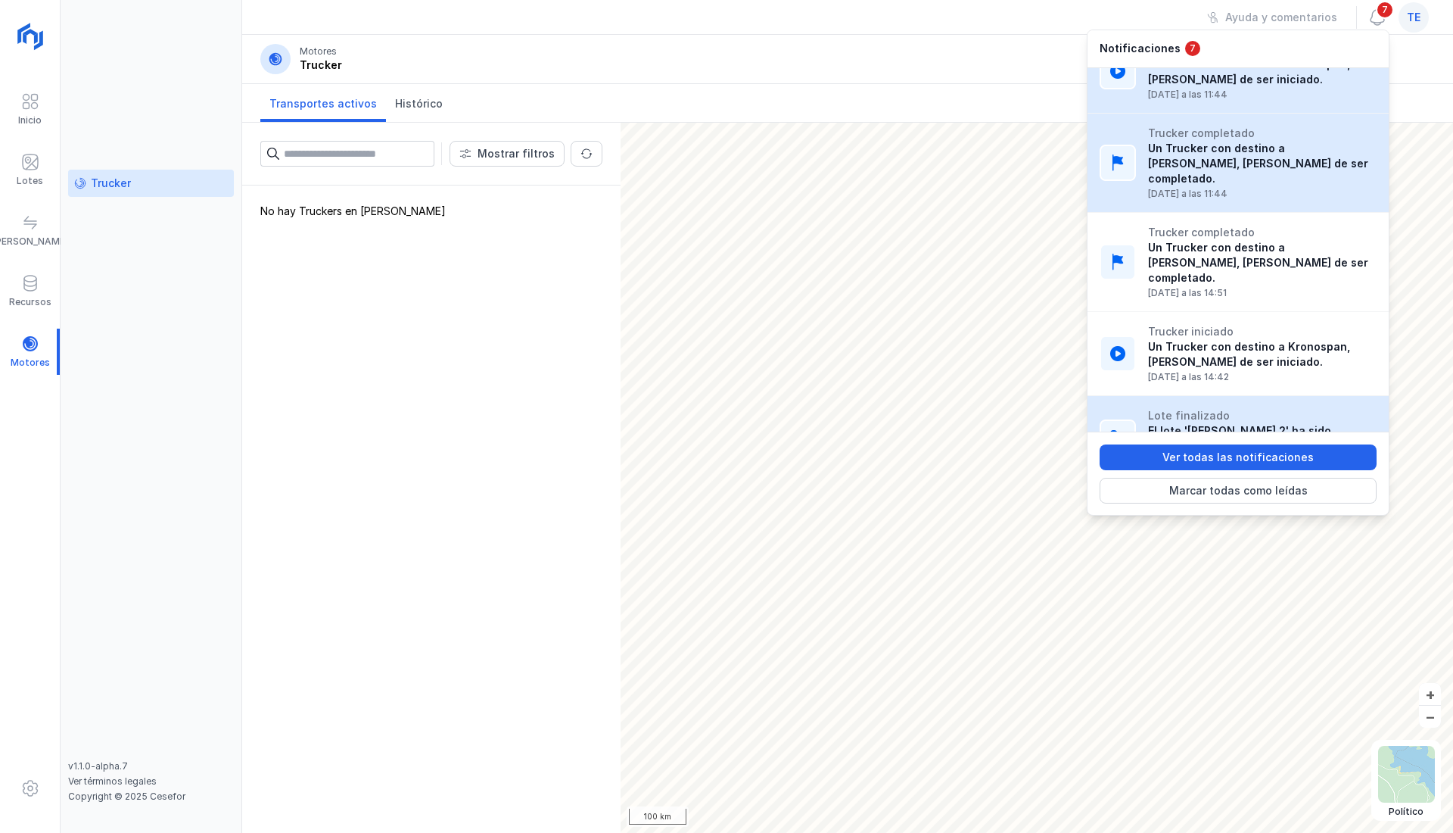
click at [1261, 484] on div "Marcar todas como leídas" at bounding box center [1238, 490] width 139 height 15
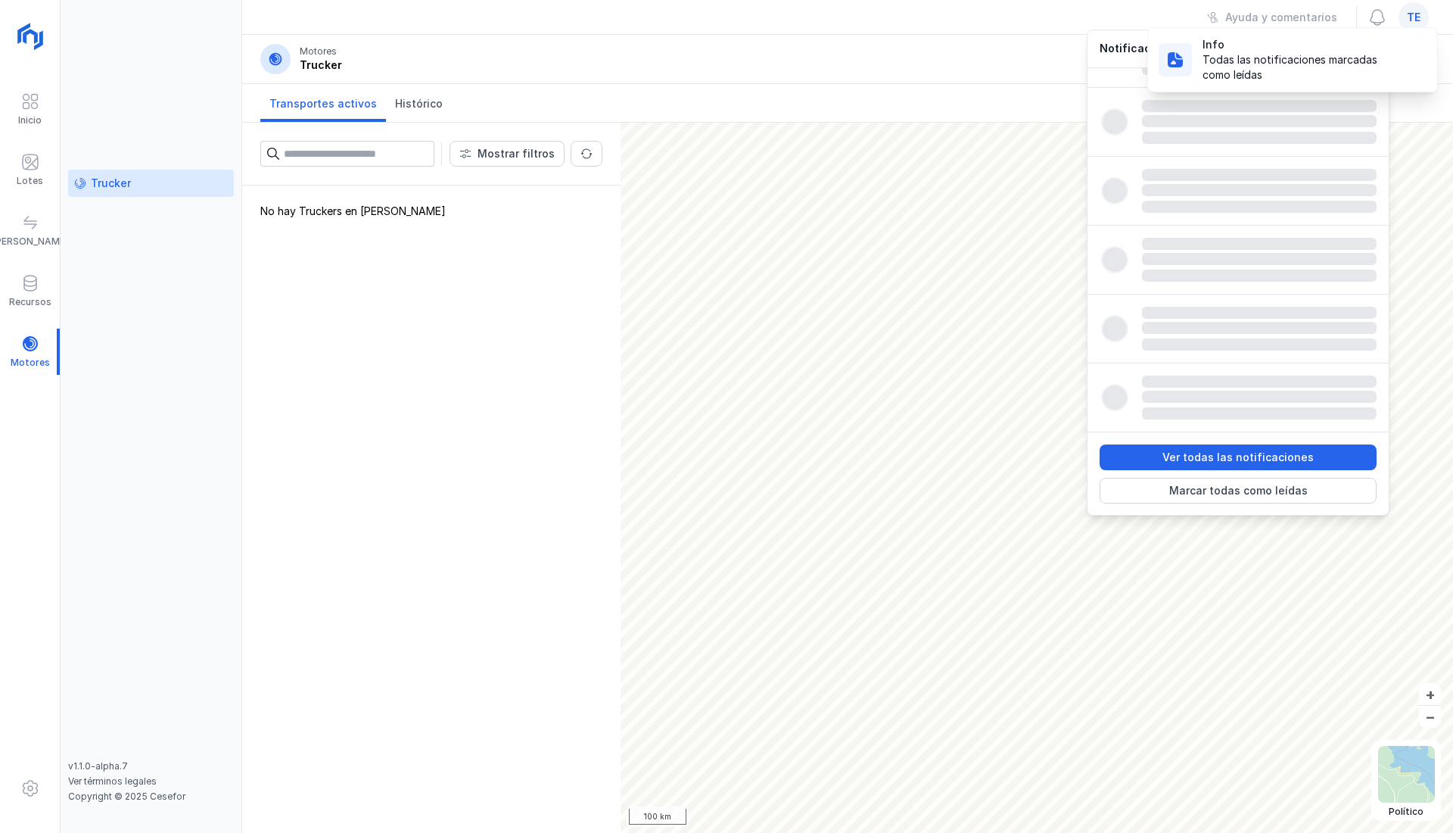
scroll to position [117, 0]
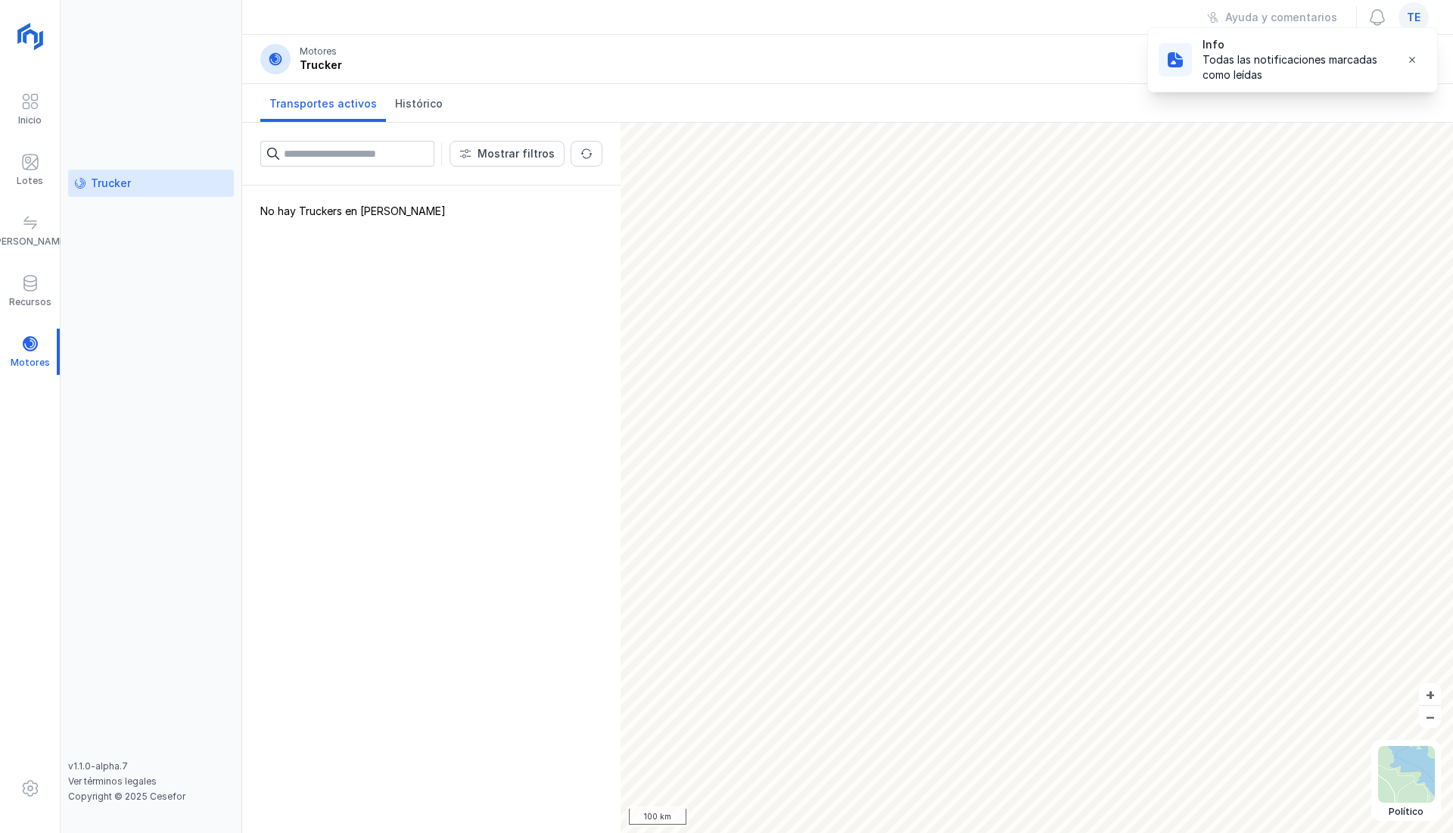
click at [414, 107] on span "Histórico" at bounding box center [419, 103] width 48 height 15
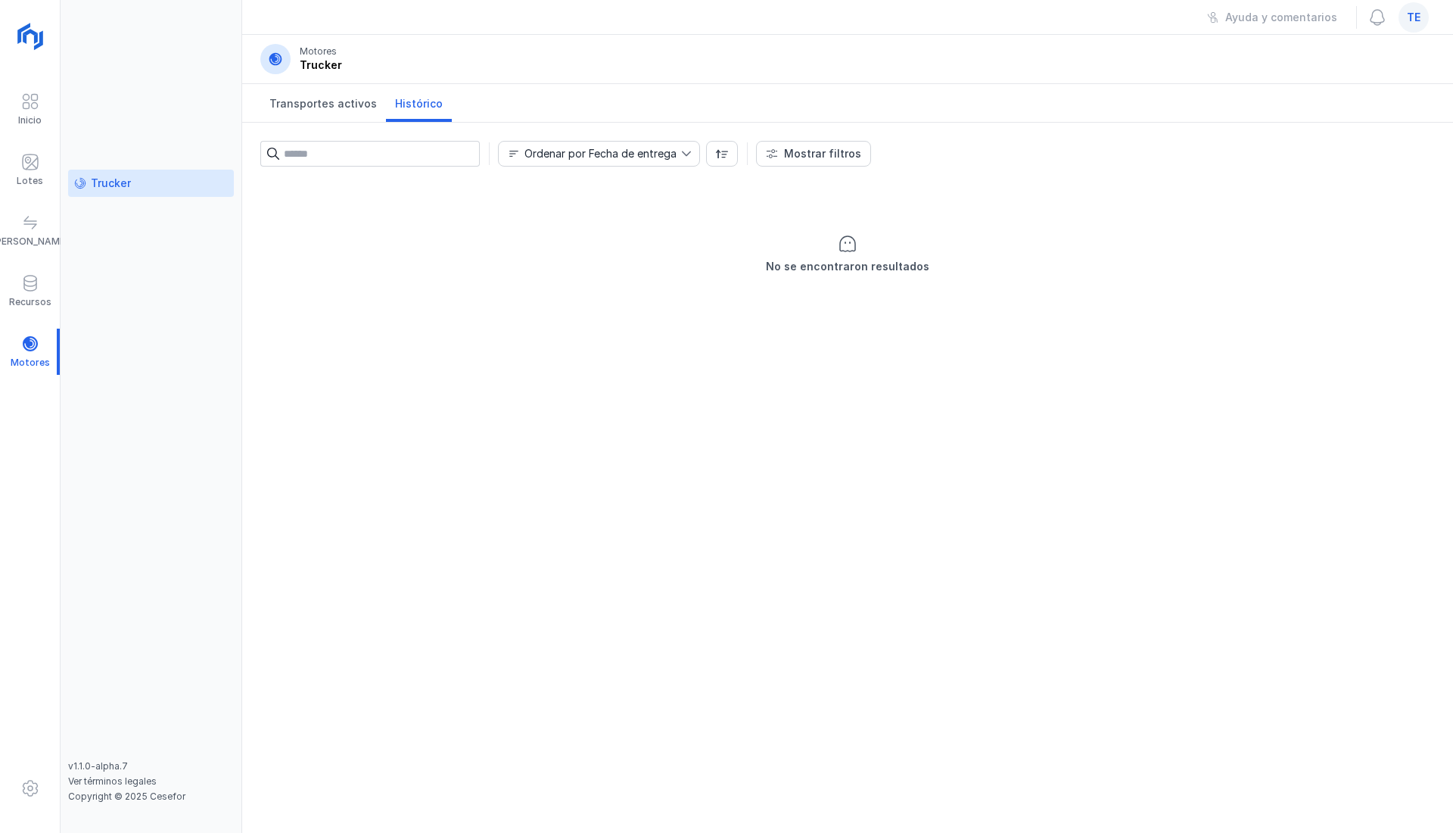
click at [413, 103] on span "Histórico" at bounding box center [419, 103] width 48 height 15
click at [325, 106] on span "Transportes activos" at bounding box center [322, 103] width 107 height 15
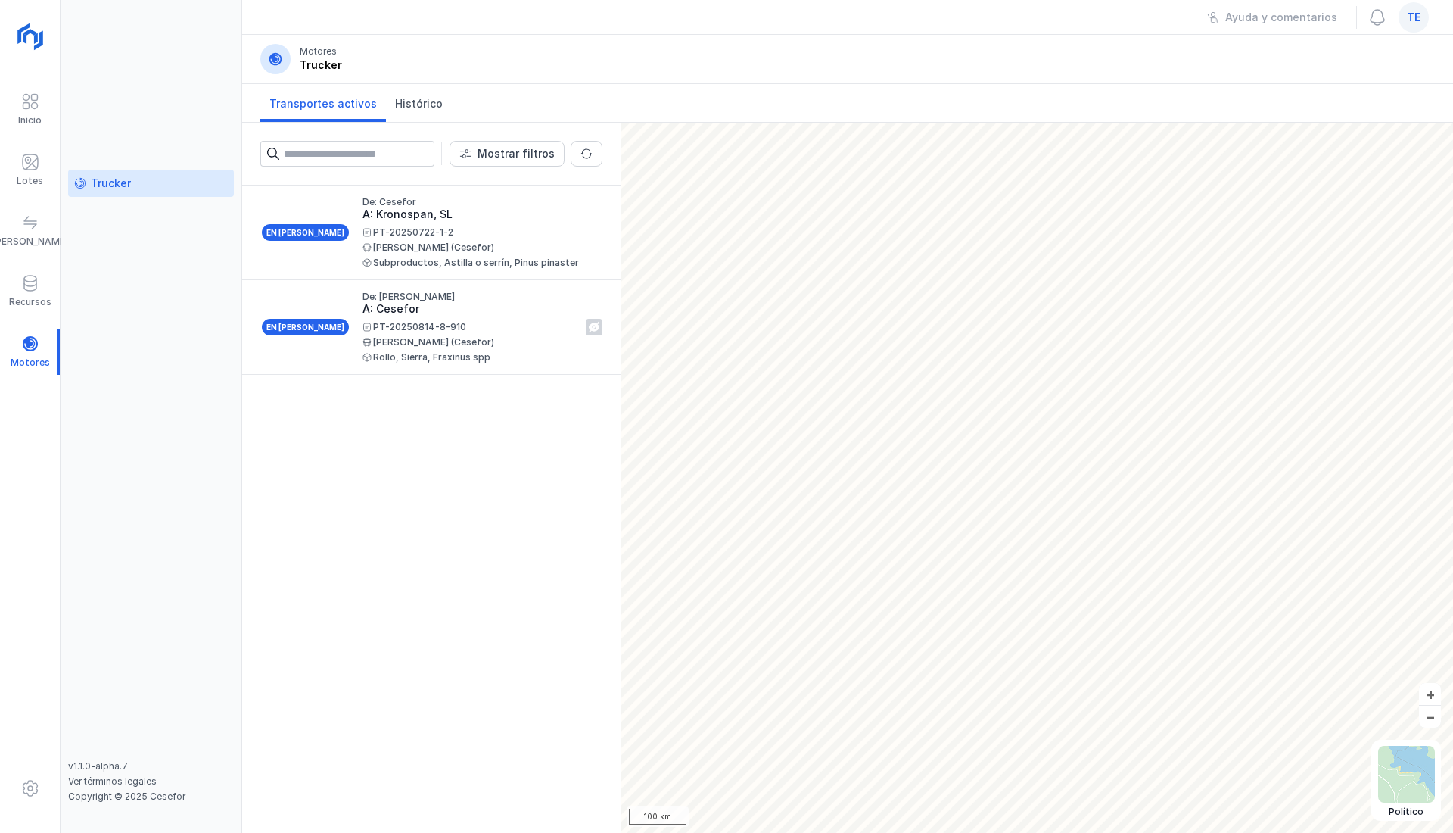
click at [399, 111] on span "Histórico" at bounding box center [419, 103] width 48 height 15
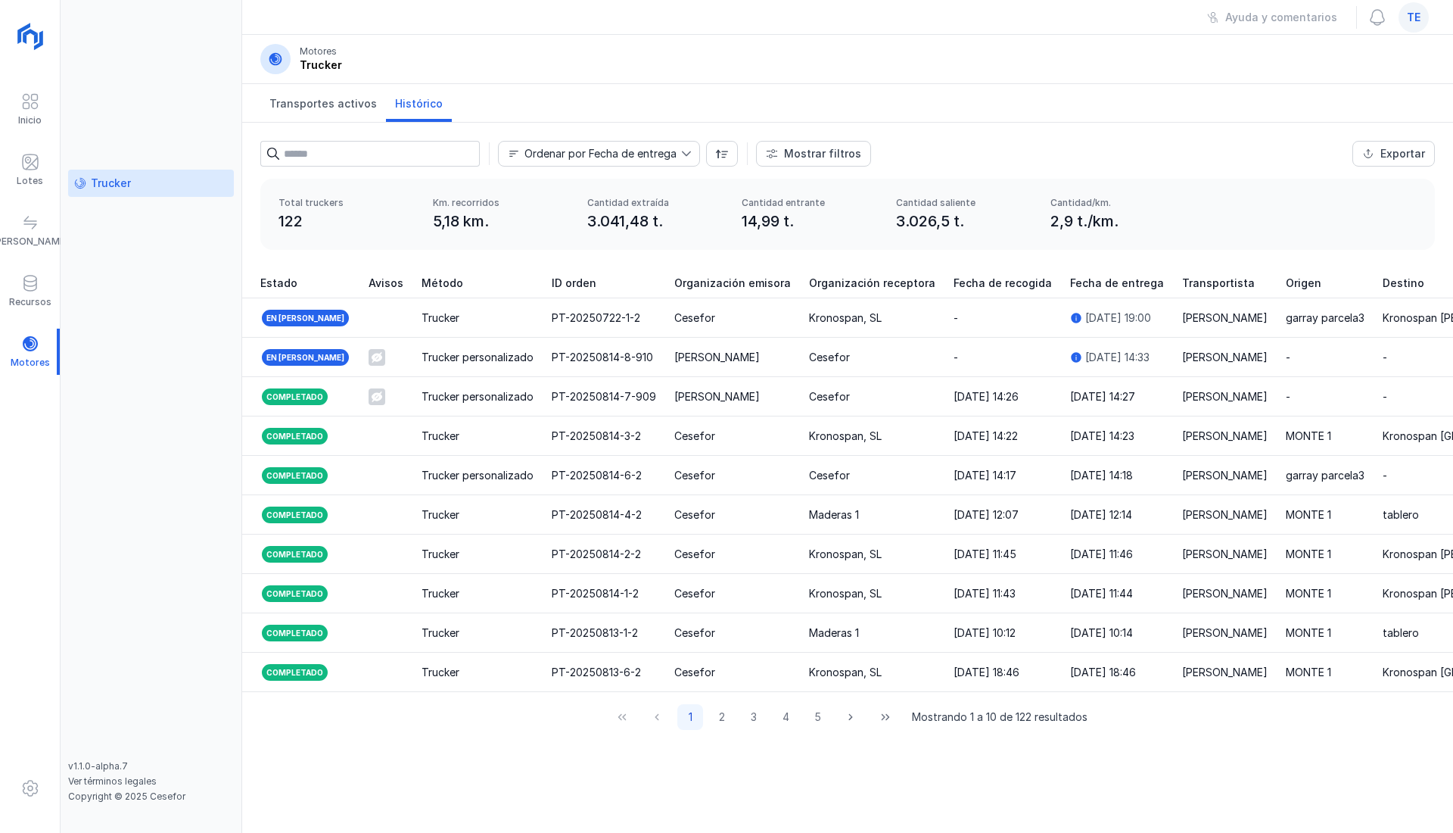
click at [38, 291] on span at bounding box center [30, 283] width 18 height 18
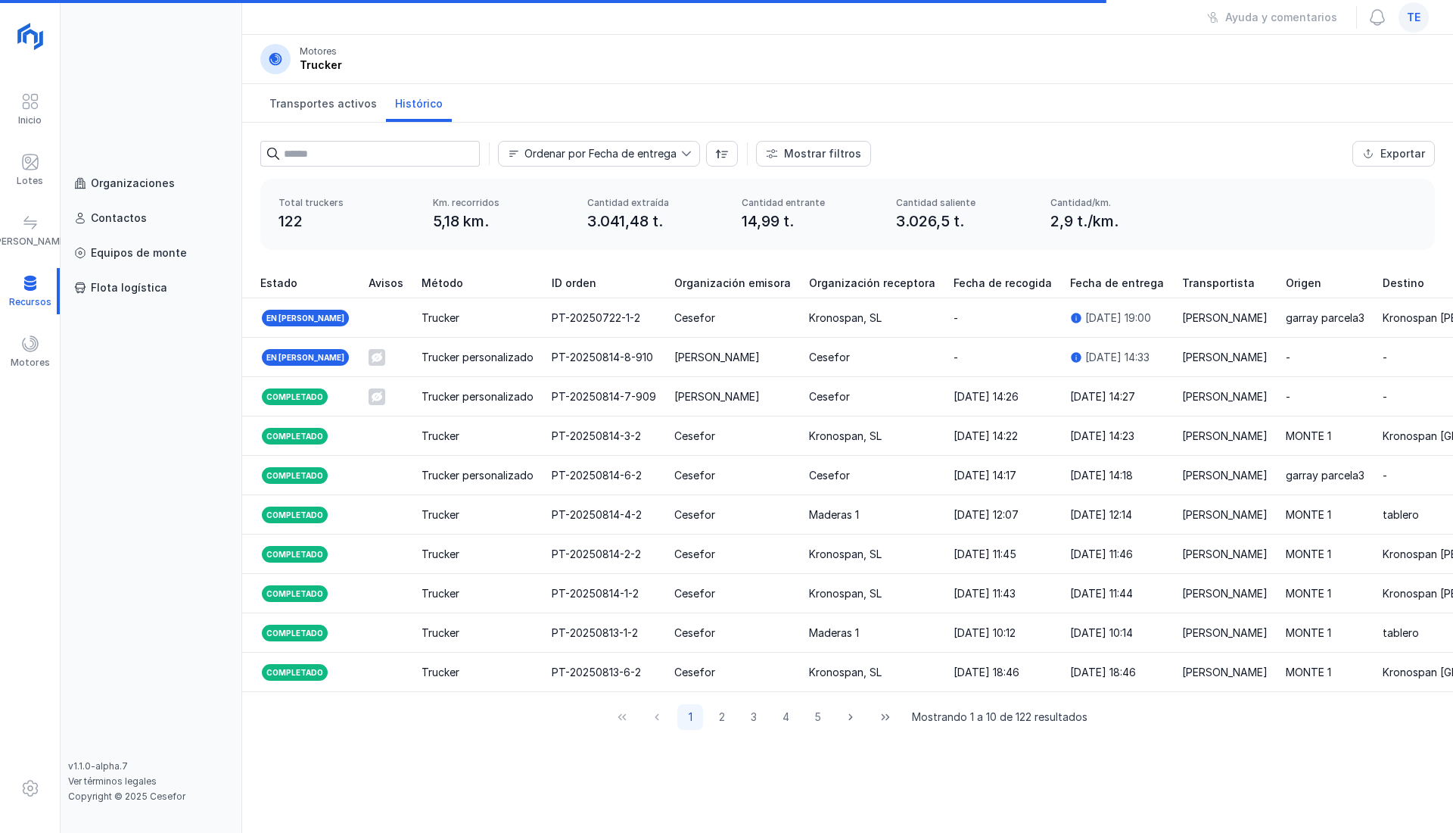
click at [32, 805] on div at bounding box center [30, 791] width 60 height 36
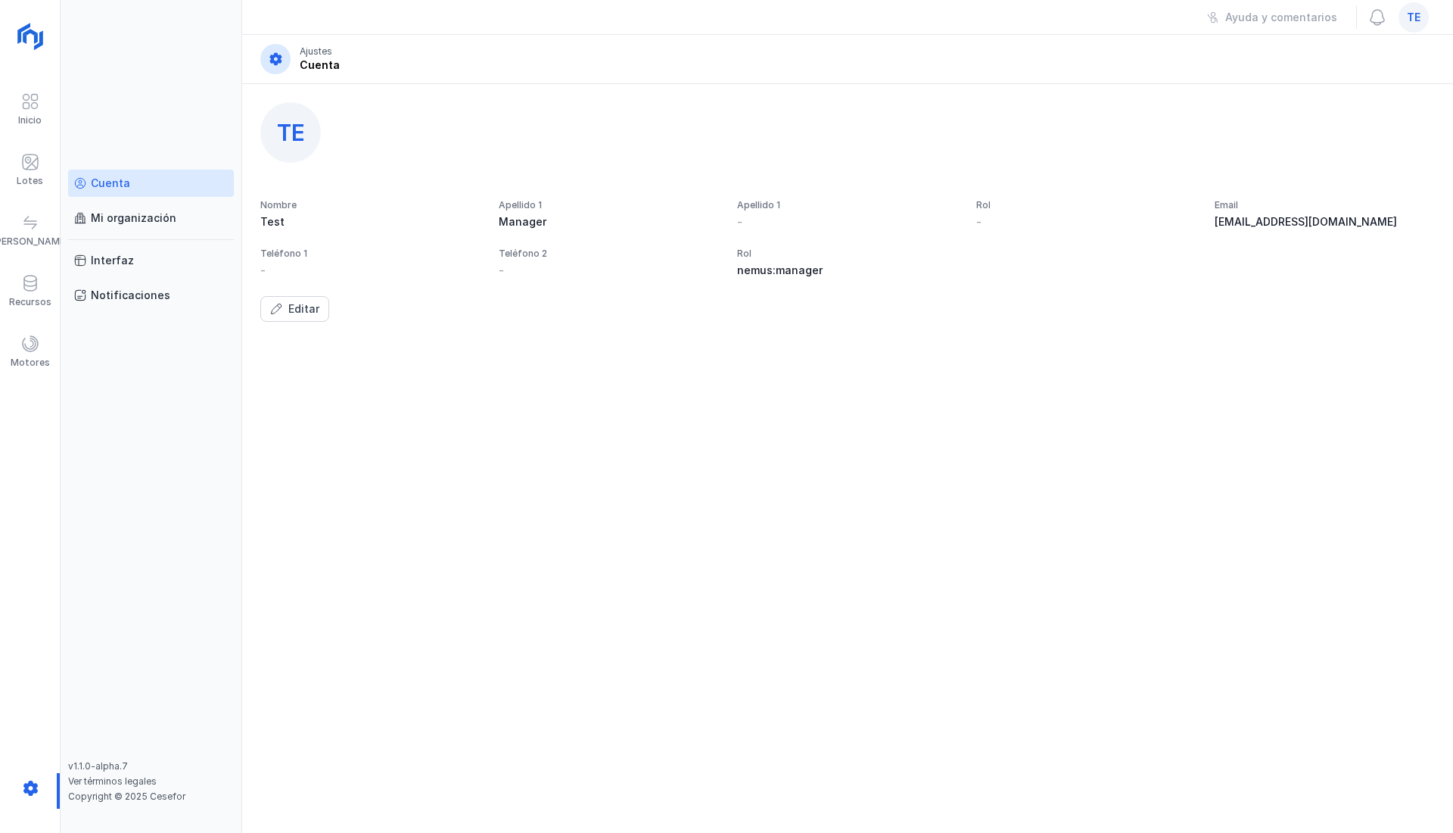
click at [138, 218] on div "Mi organización" at bounding box center [134, 217] width 86 height 15
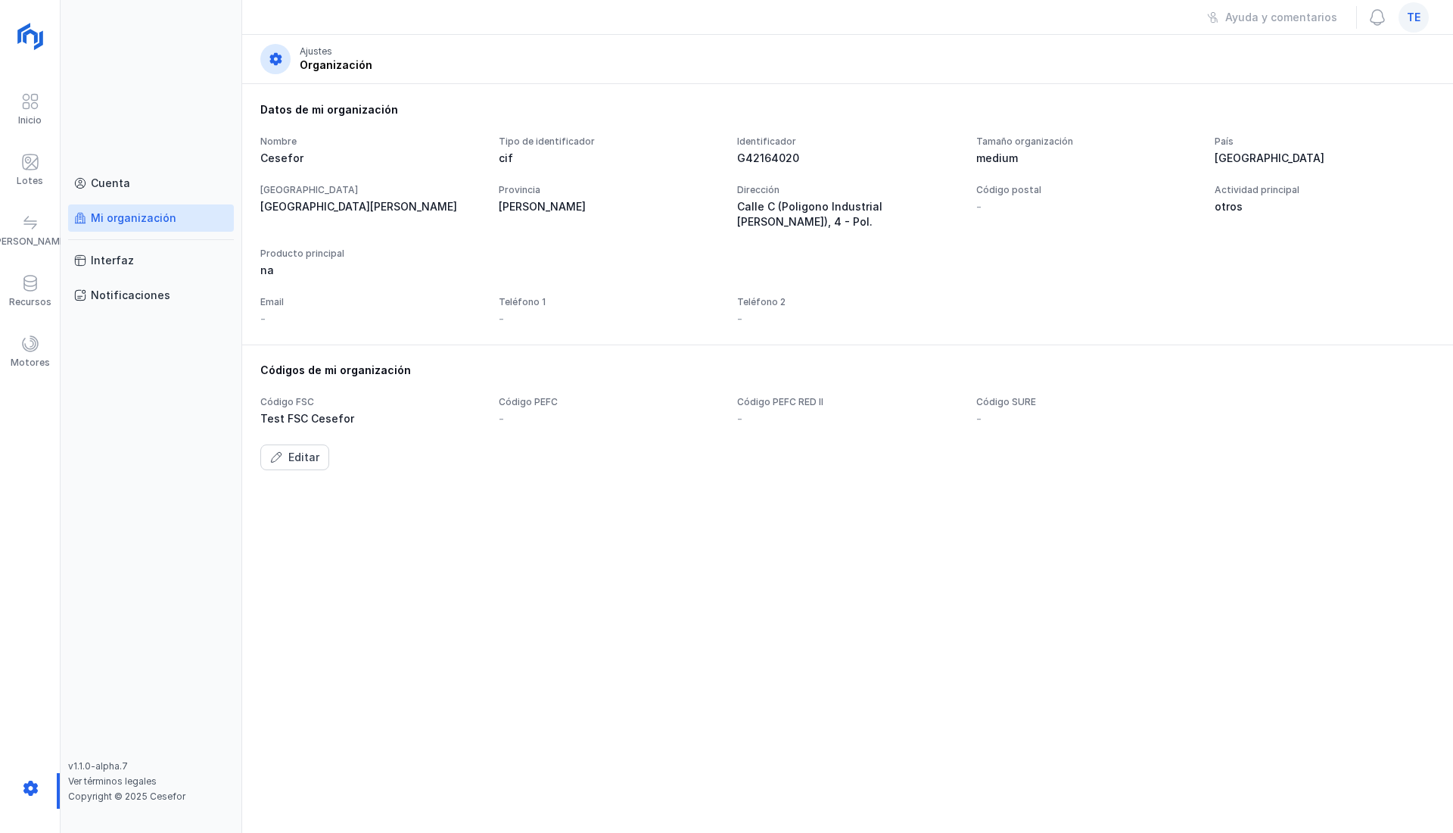
click at [117, 259] on div "Interfaz" at bounding box center [112, 260] width 43 height 15
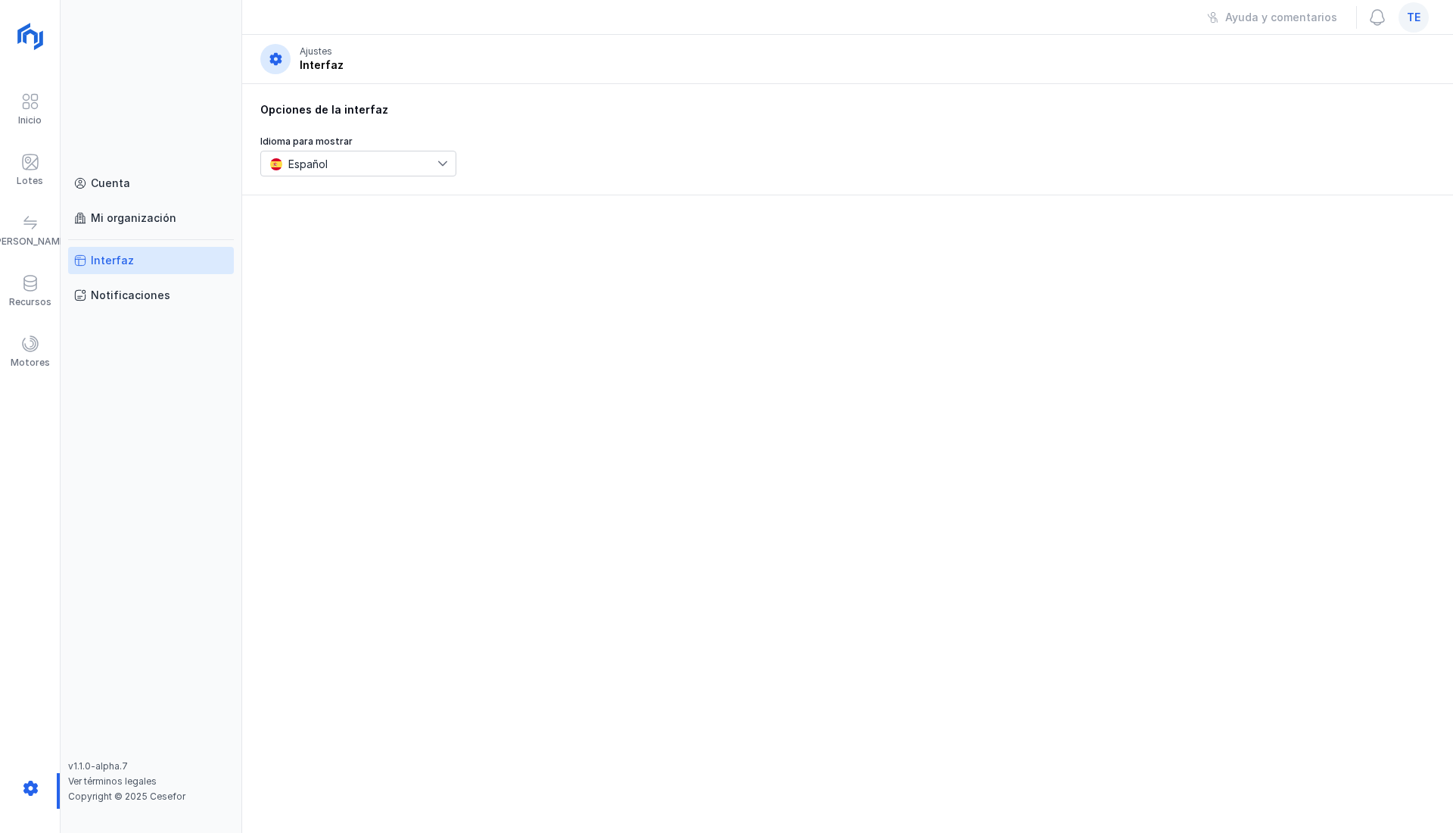
click at [150, 295] on div "Notificaciones" at bounding box center [130, 295] width 79 height 15
click at [122, 183] on div "Cuenta" at bounding box center [110, 183] width 39 height 15
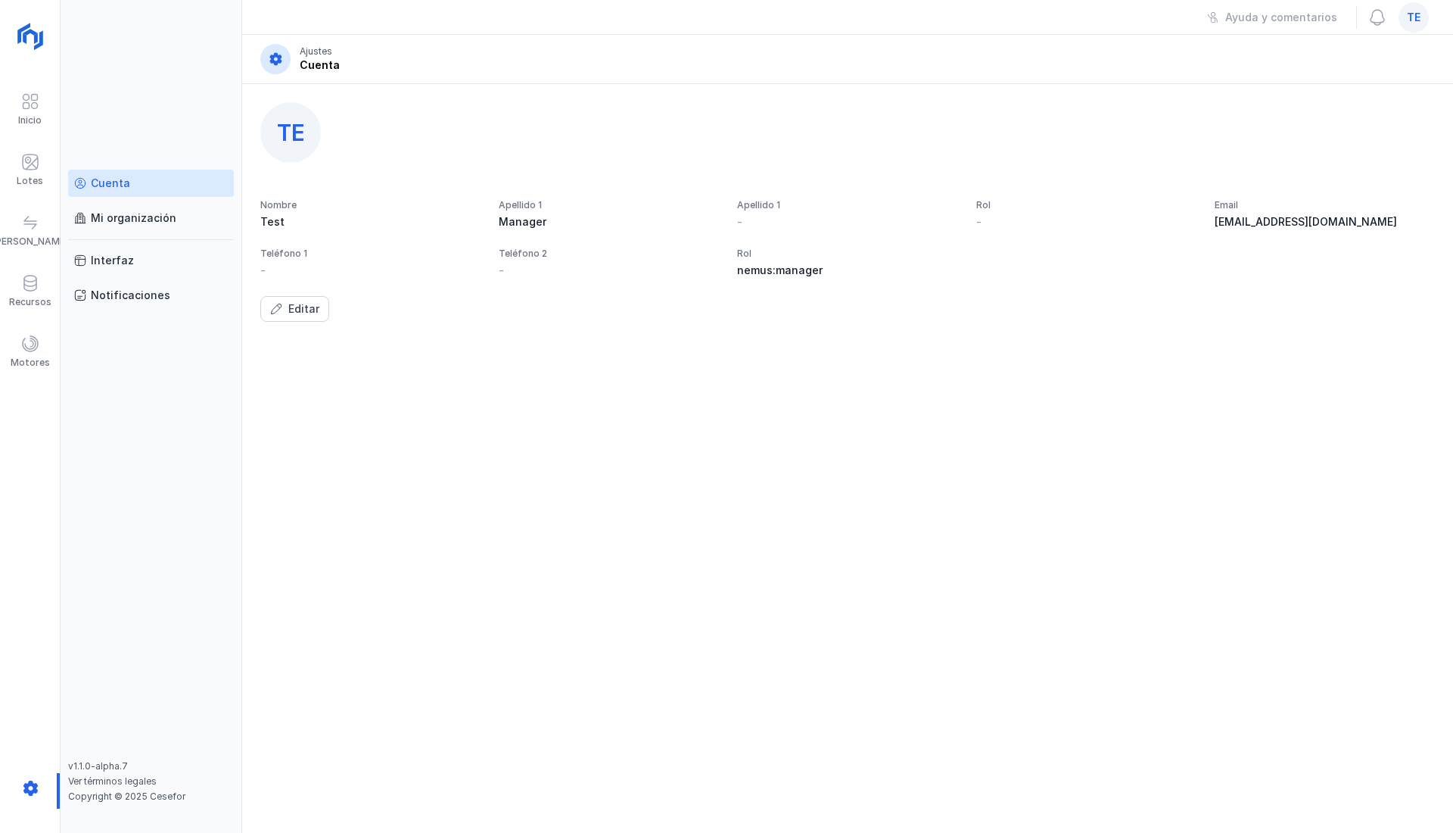
click at [30, 282] on span at bounding box center [30, 283] width 18 height 18
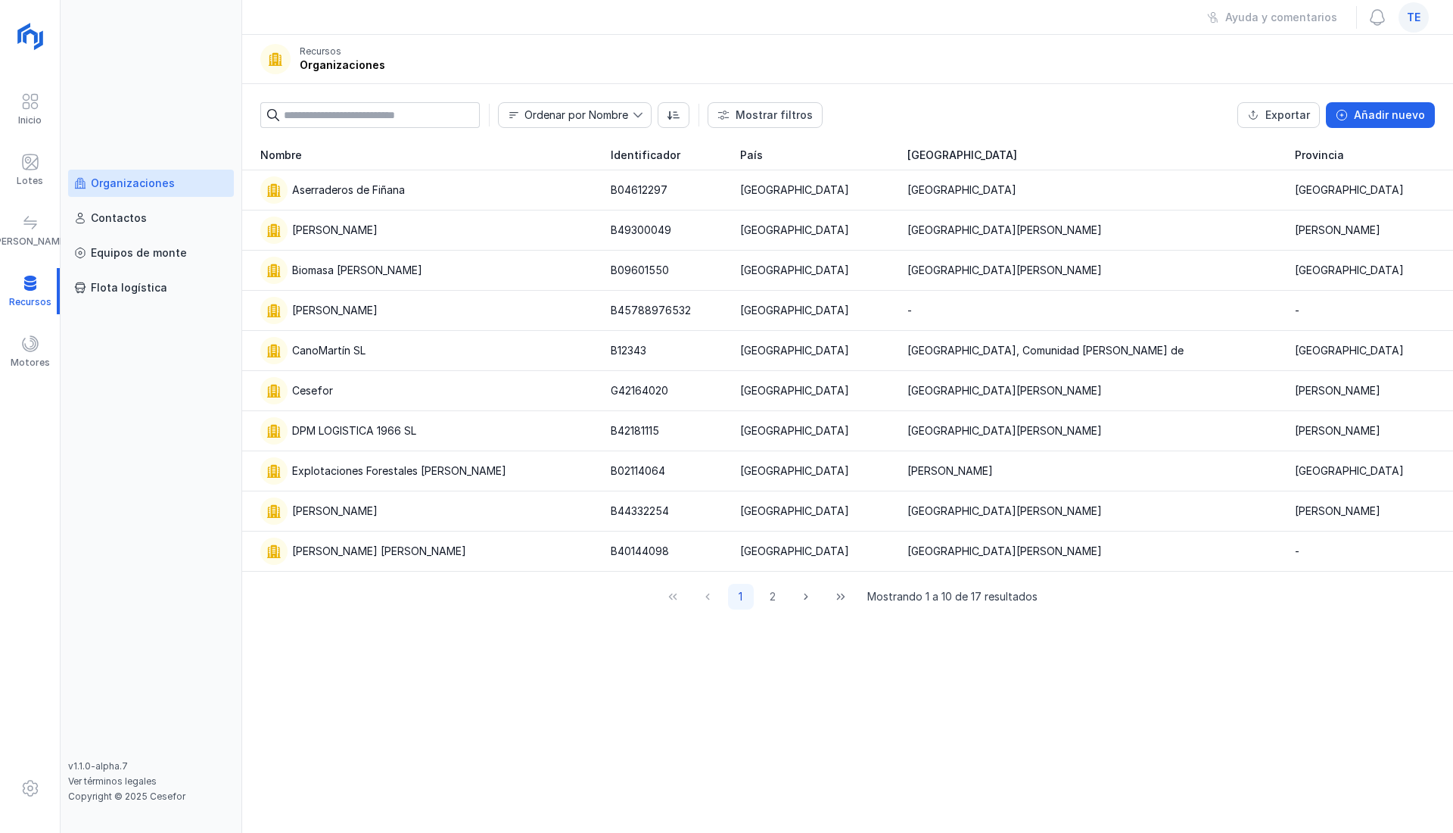
click at [11, 151] on div "Lotes" at bounding box center [30, 170] width 60 height 46
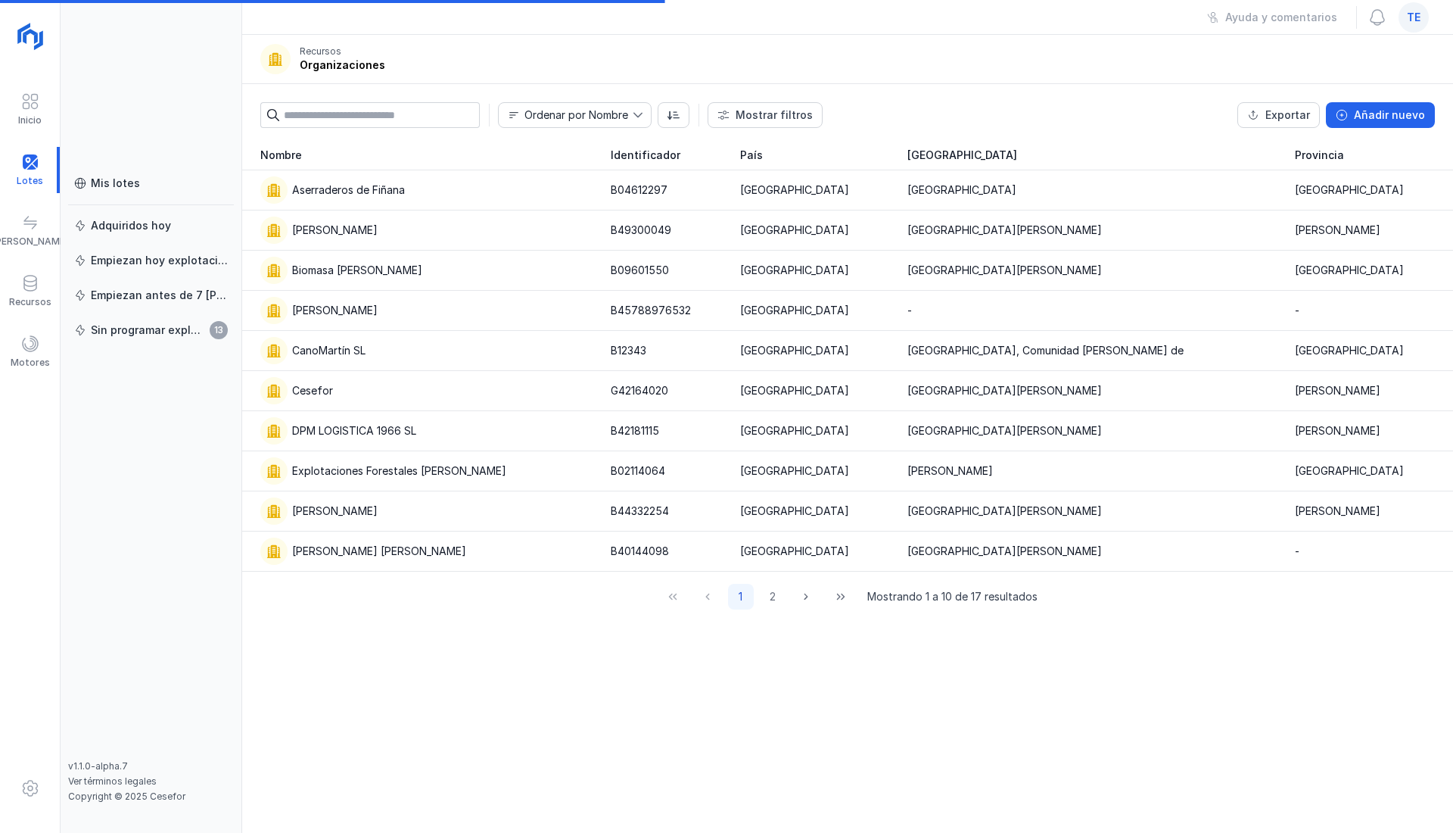
click at [26, 284] on span at bounding box center [30, 283] width 18 height 18
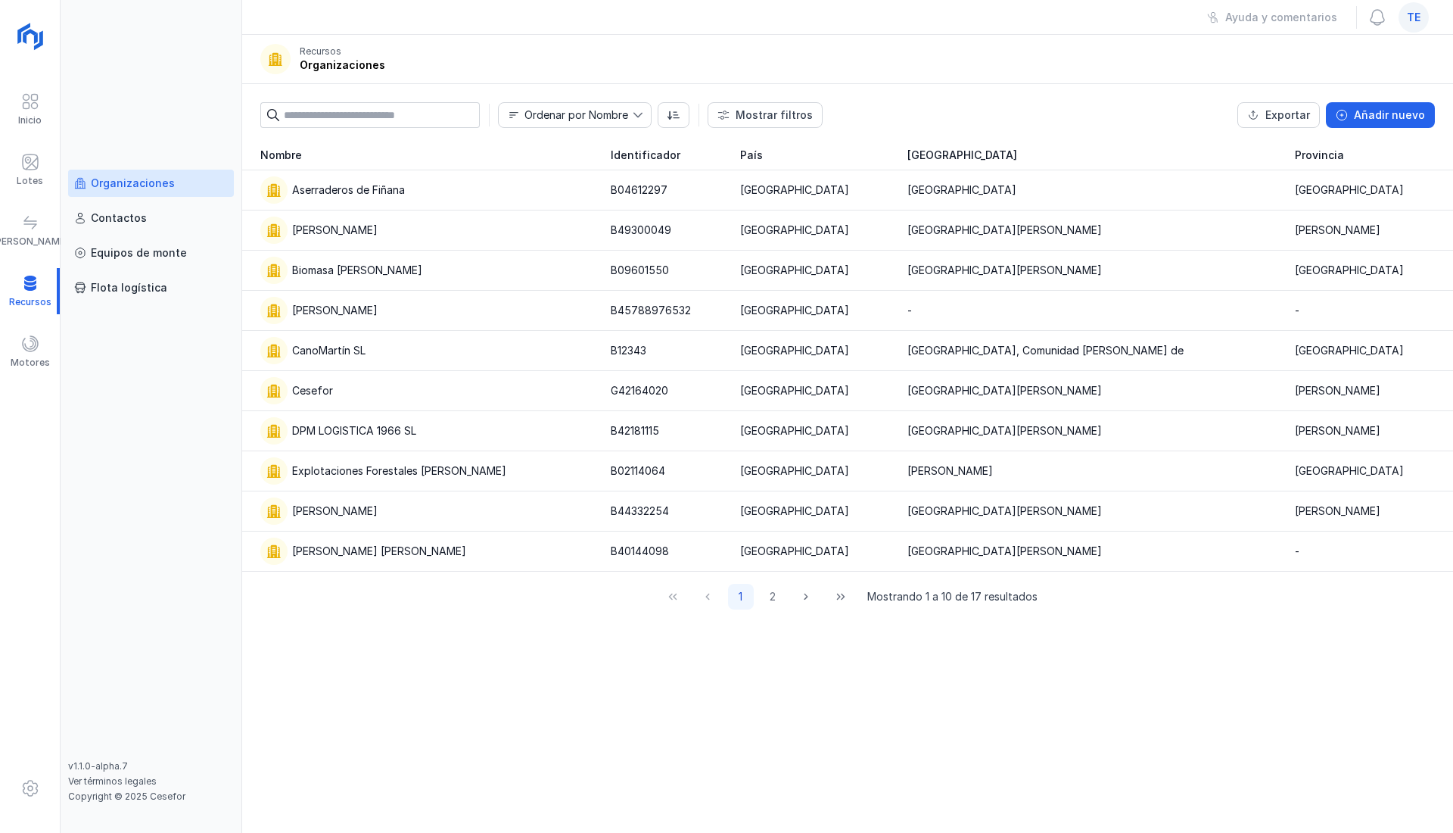
click at [350, 379] on div "Cesefor" at bounding box center [426, 390] width 332 height 27
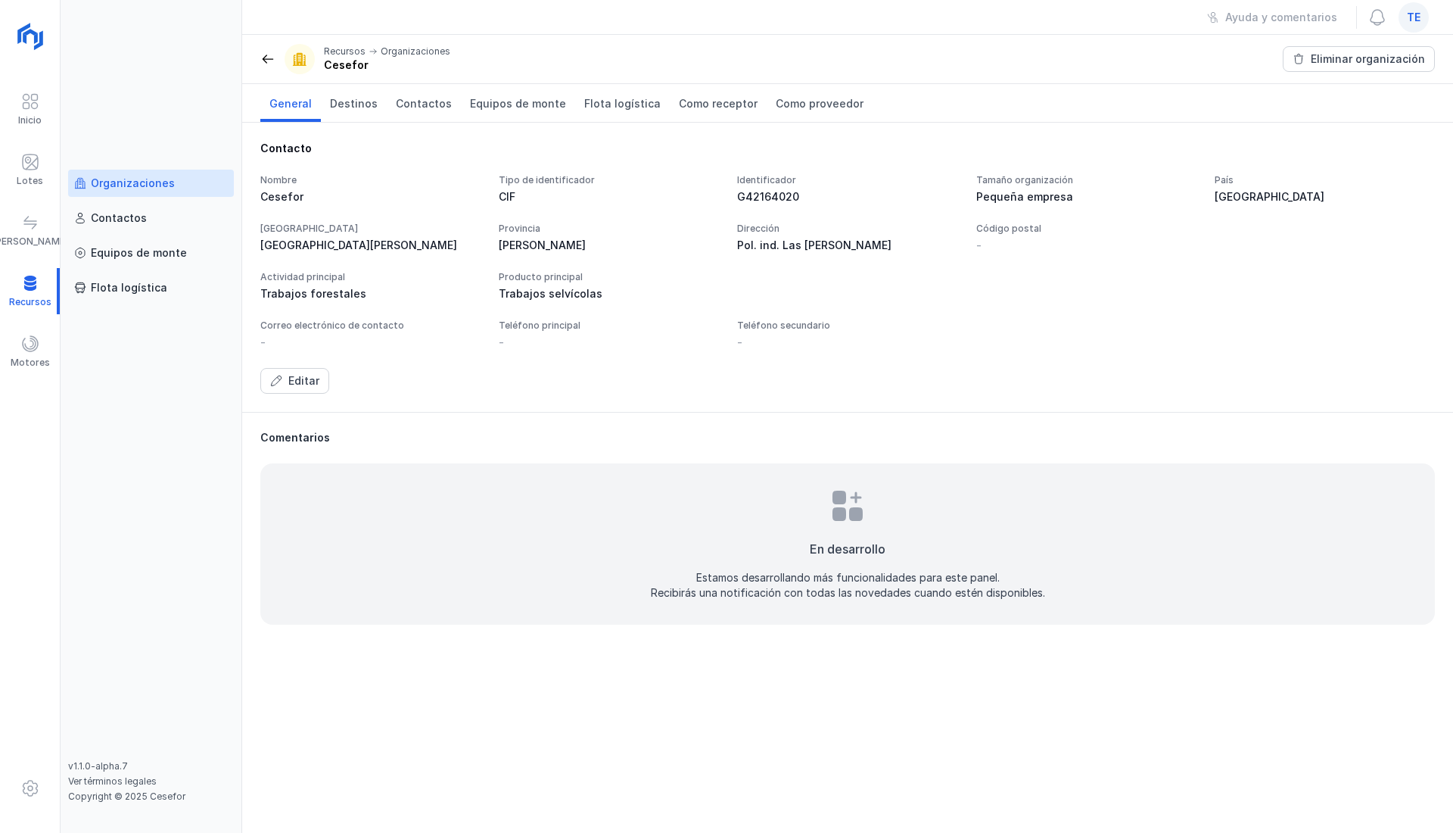
click at [706, 97] on span "Como receptor" at bounding box center [718, 103] width 79 height 15
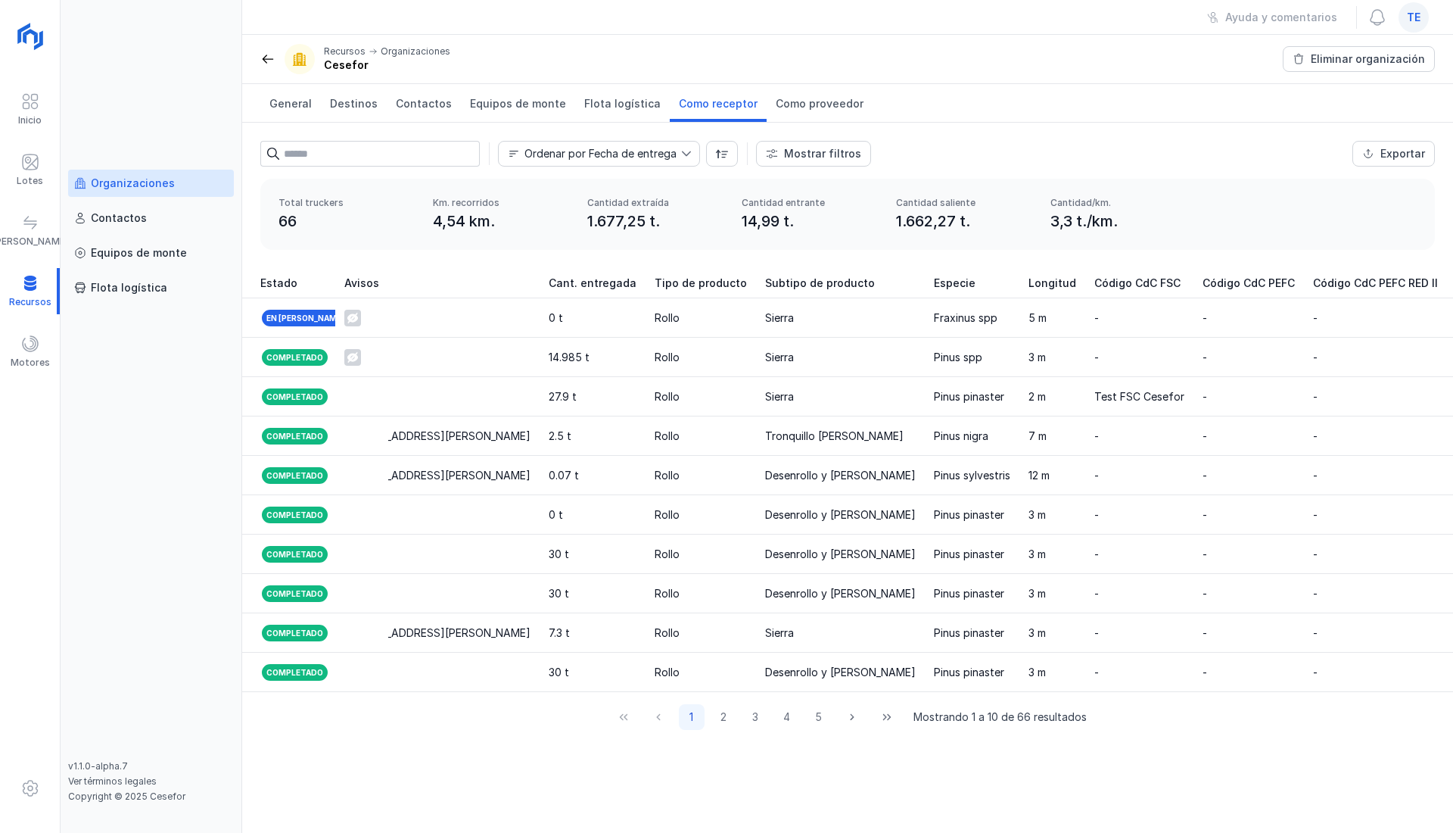
scroll to position [0, 1518]
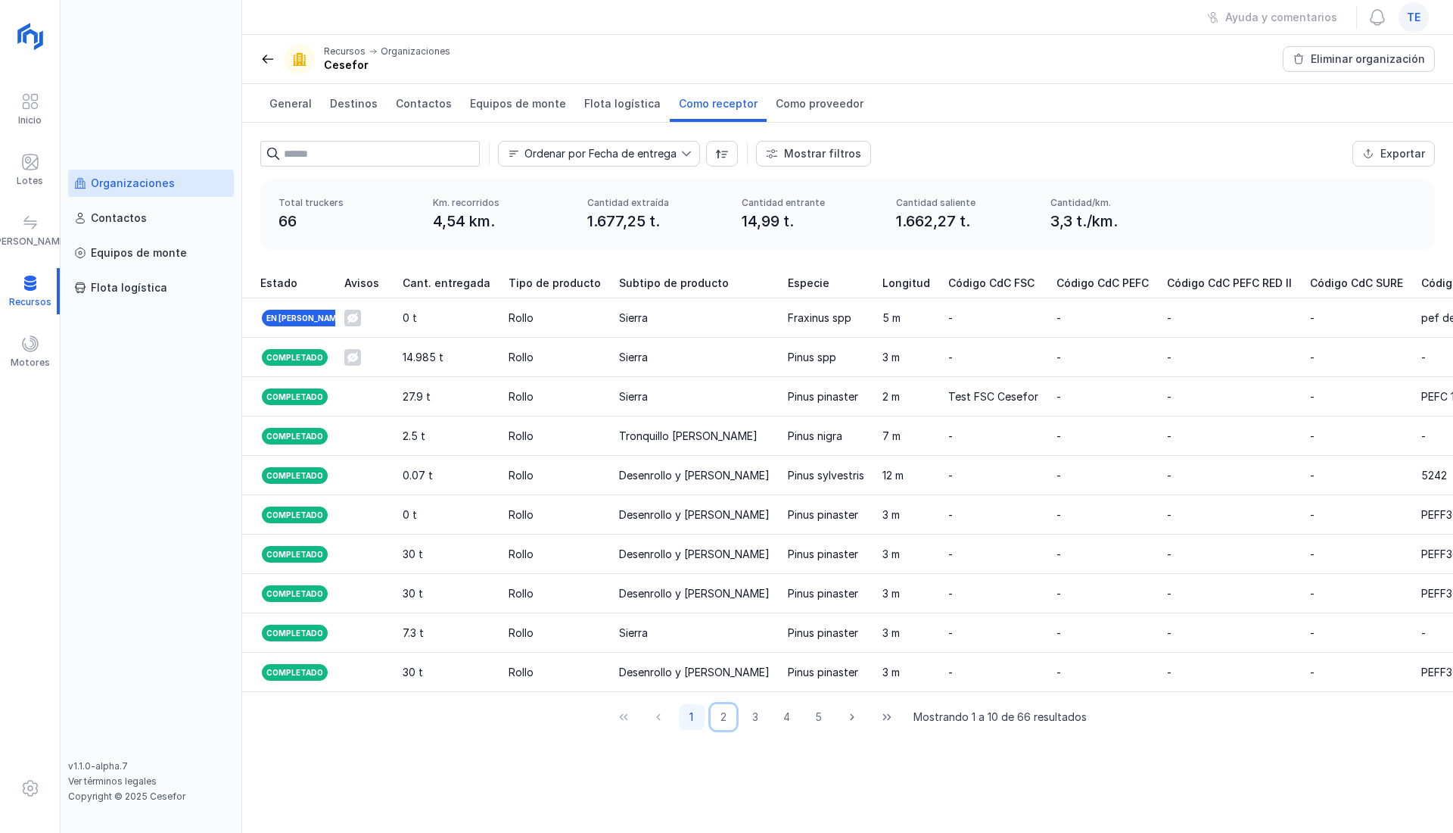
click at [727, 730] on button "2" at bounding box center [724, 717] width 26 height 26
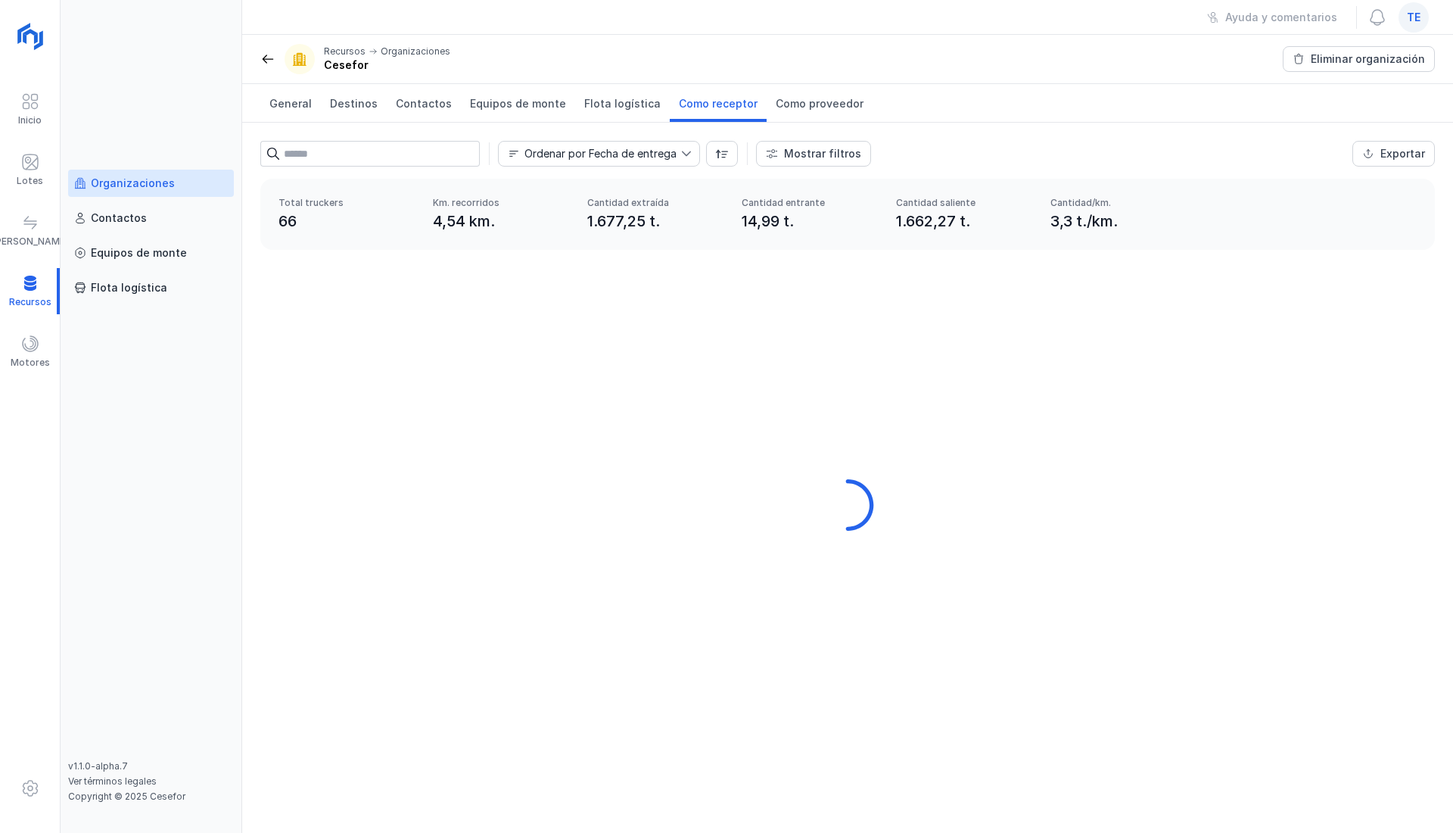
scroll to position [0, 1357]
